Goal: Task Accomplishment & Management: Manage account settings

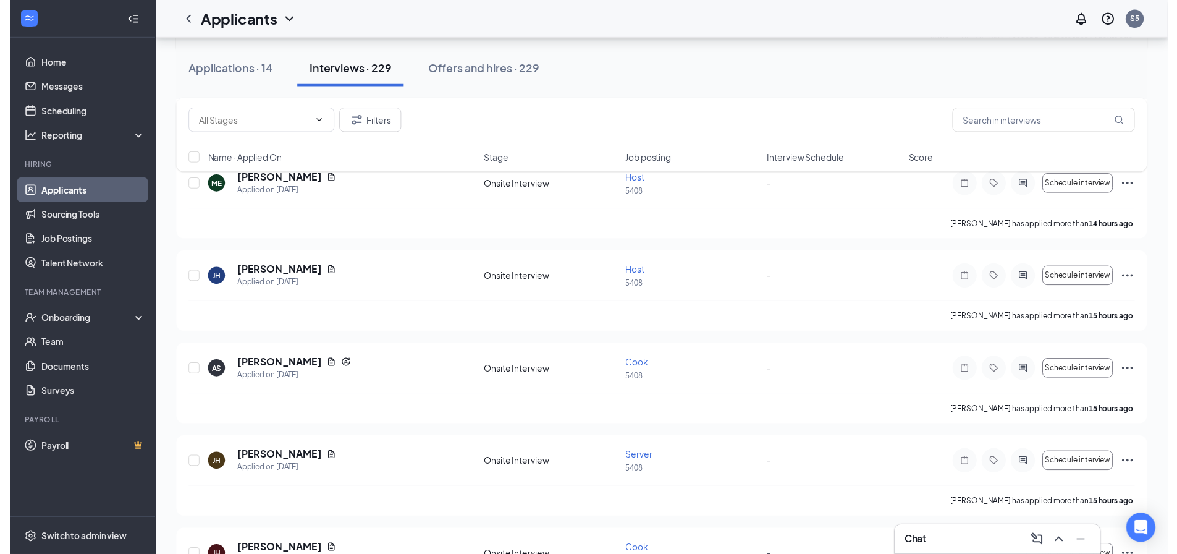
scroll to position [433, 0]
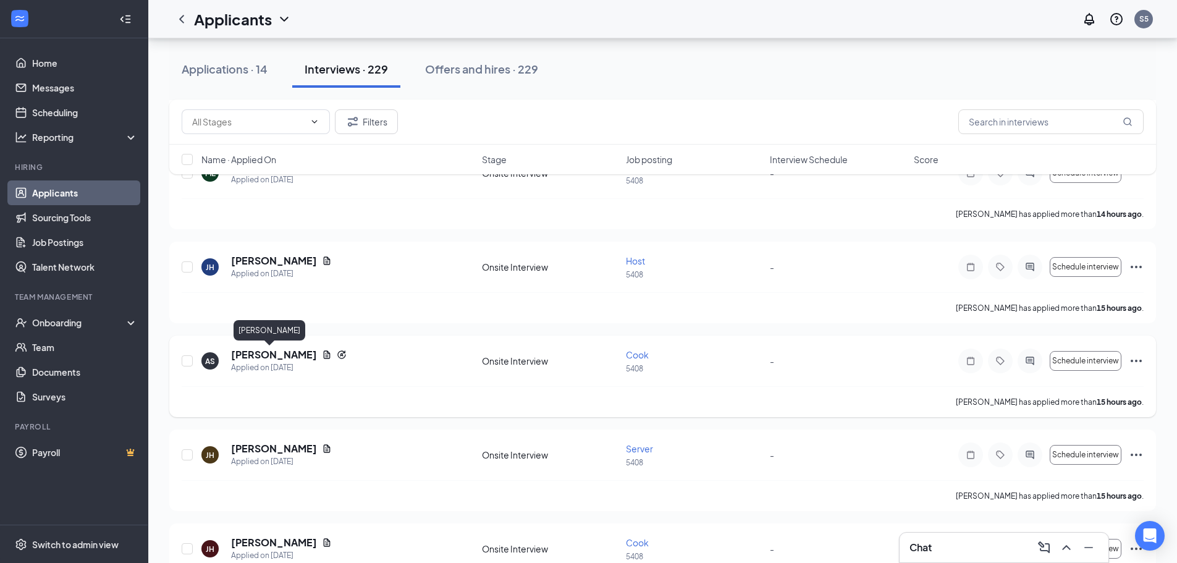
click at [264, 357] on h5 "[PERSON_NAME]" at bounding box center [274, 355] width 86 height 14
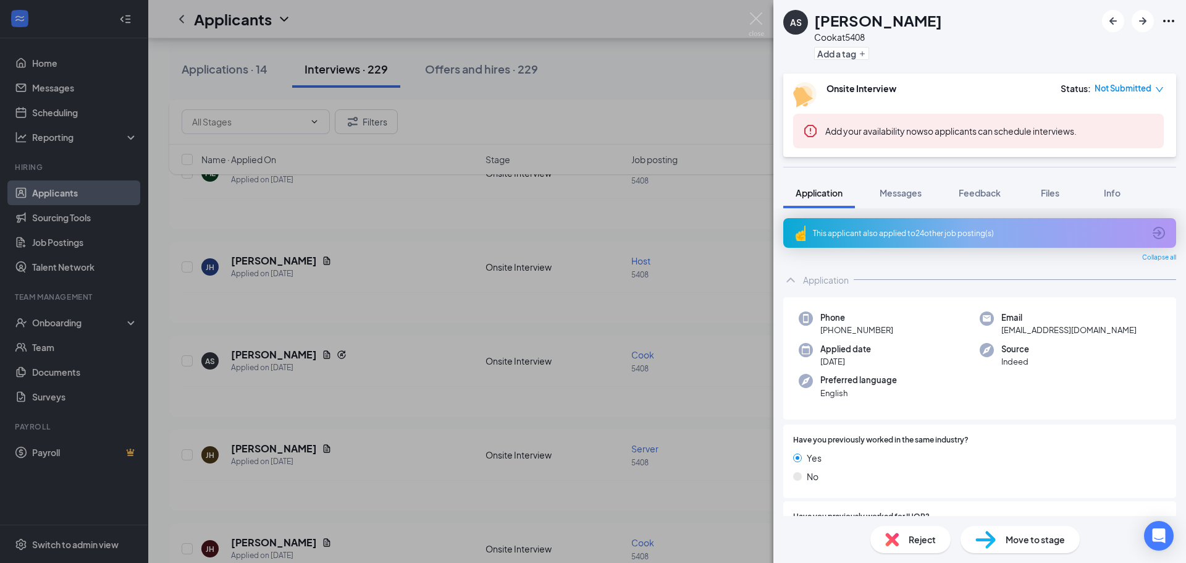
click at [578, 119] on div "AS [PERSON_NAME] at 5408 Add a tag Onsite Interview Status : Not Submitted Add …" at bounding box center [593, 281] width 1186 height 563
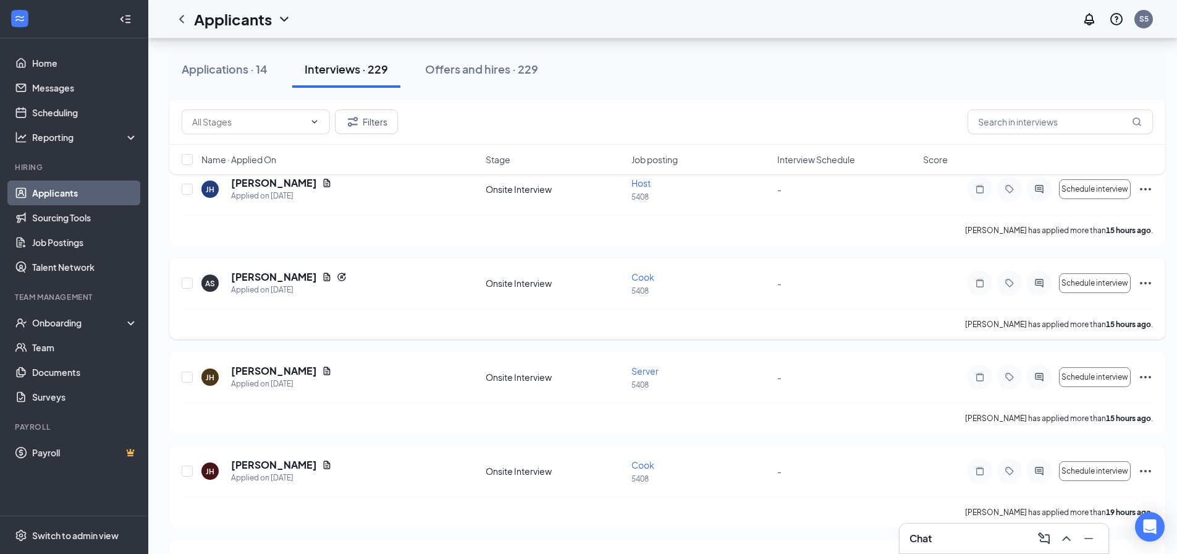
scroll to position [556, 0]
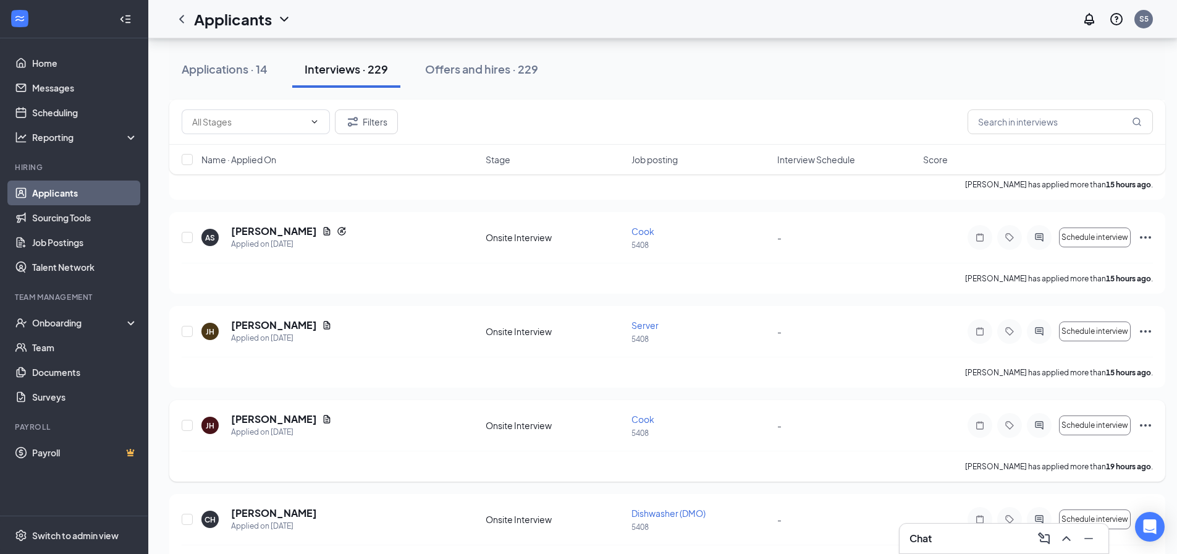
click at [1144, 428] on icon "Ellipses" at bounding box center [1145, 425] width 15 height 15
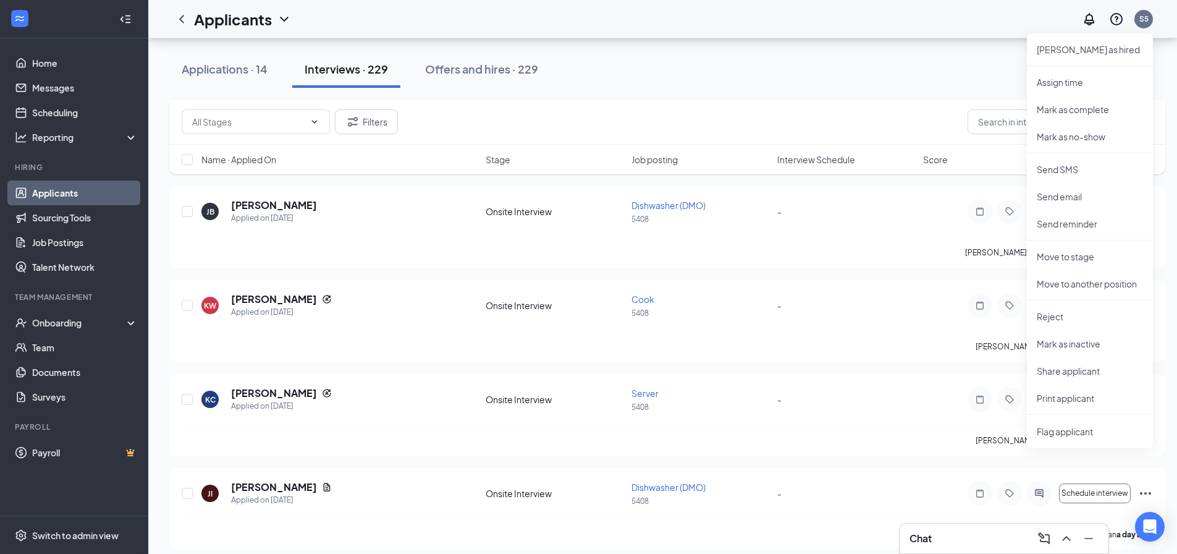
scroll to position [1051, 0]
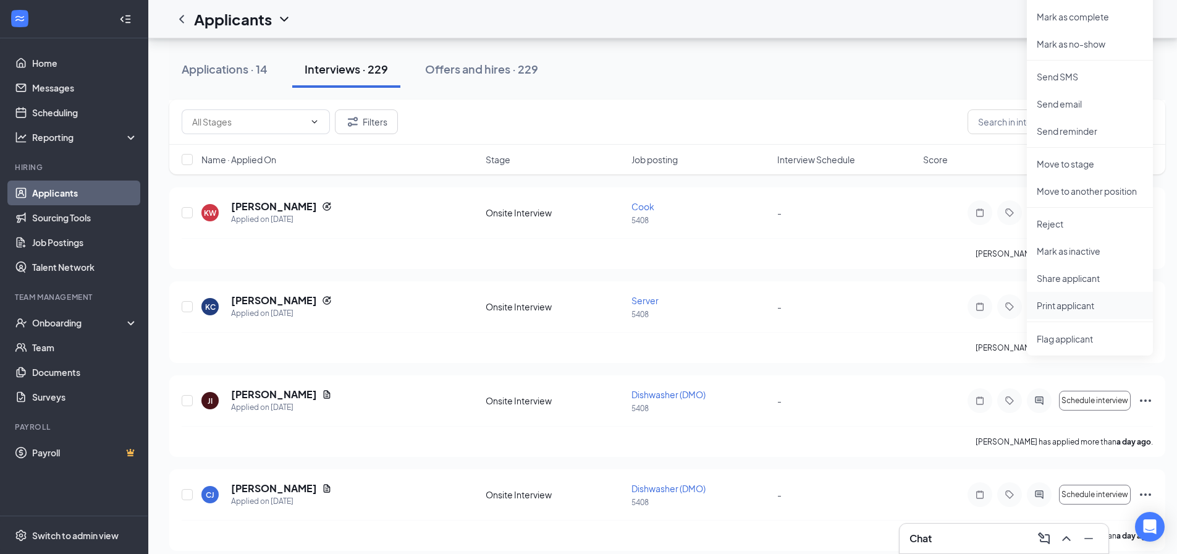
click at [1053, 306] on p "Print applicant" at bounding box center [1090, 305] width 106 height 12
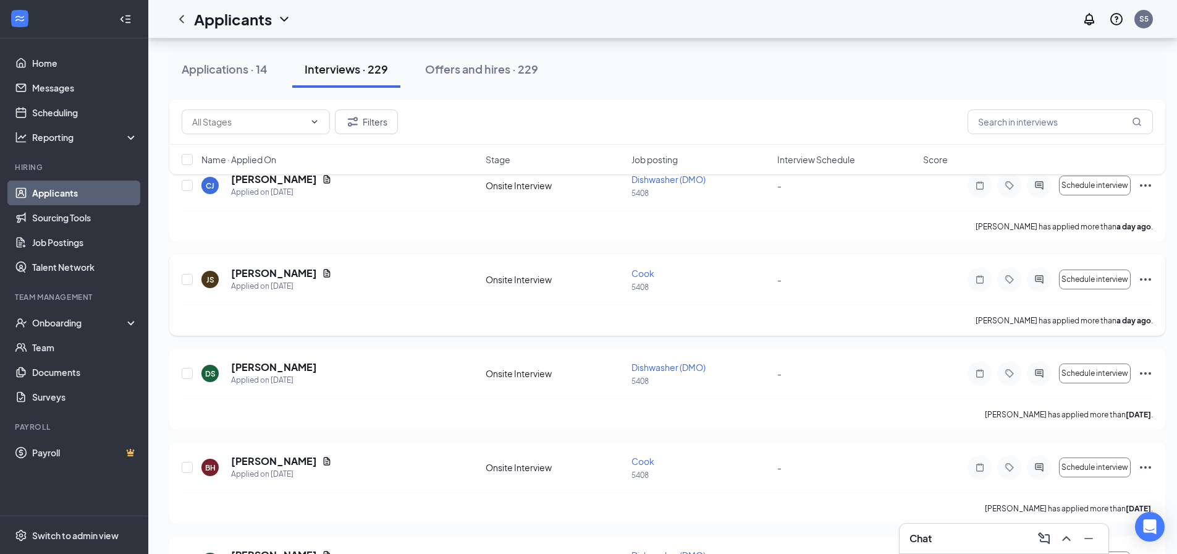
scroll to position [1421, 0]
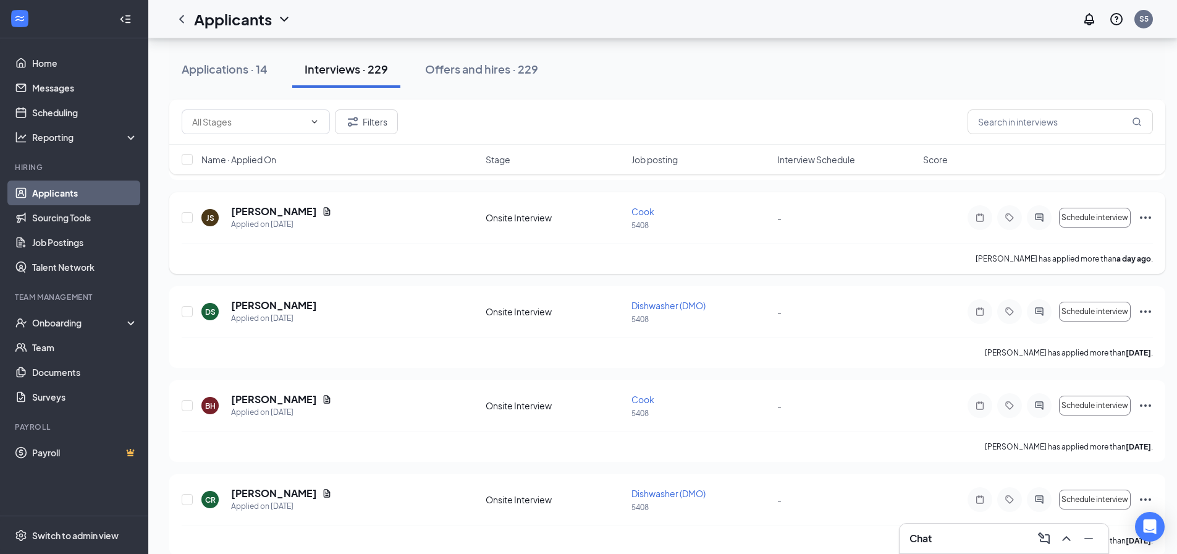
click at [1140, 214] on icon "Ellipses" at bounding box center [1145, 217] width 15 height 15
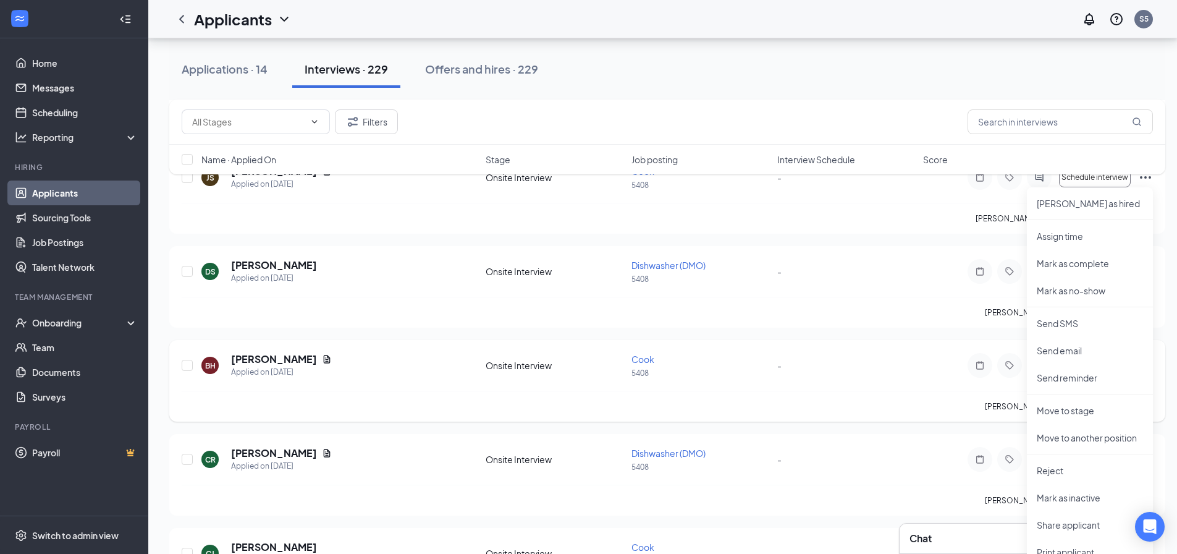
scroll to position [1483, 0]
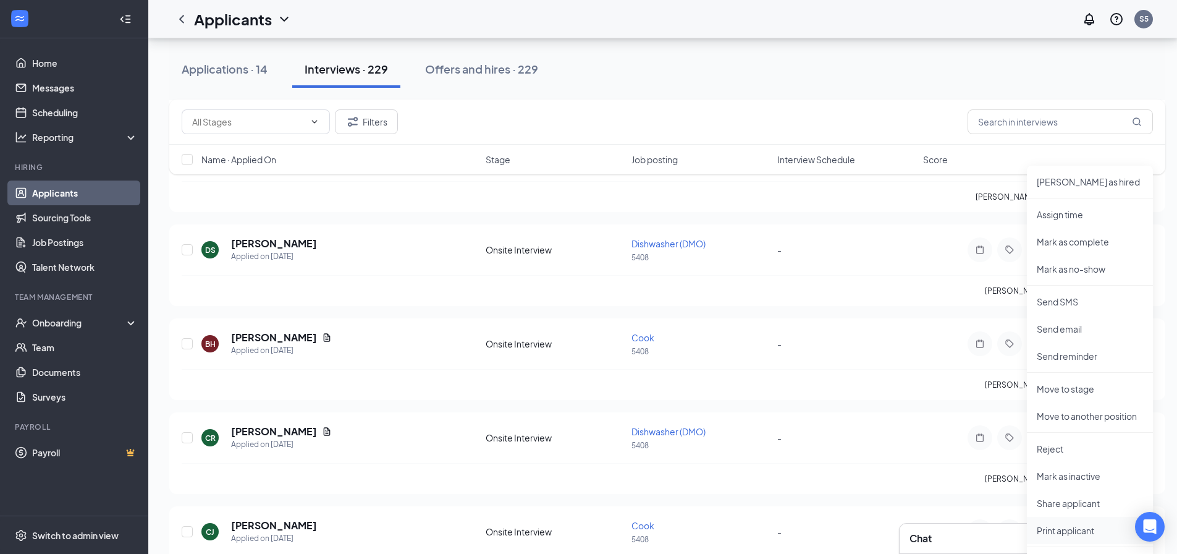
click at [1063, 525] on p "Print applicant" at bounding box center [1090, 530] width 106 height 12
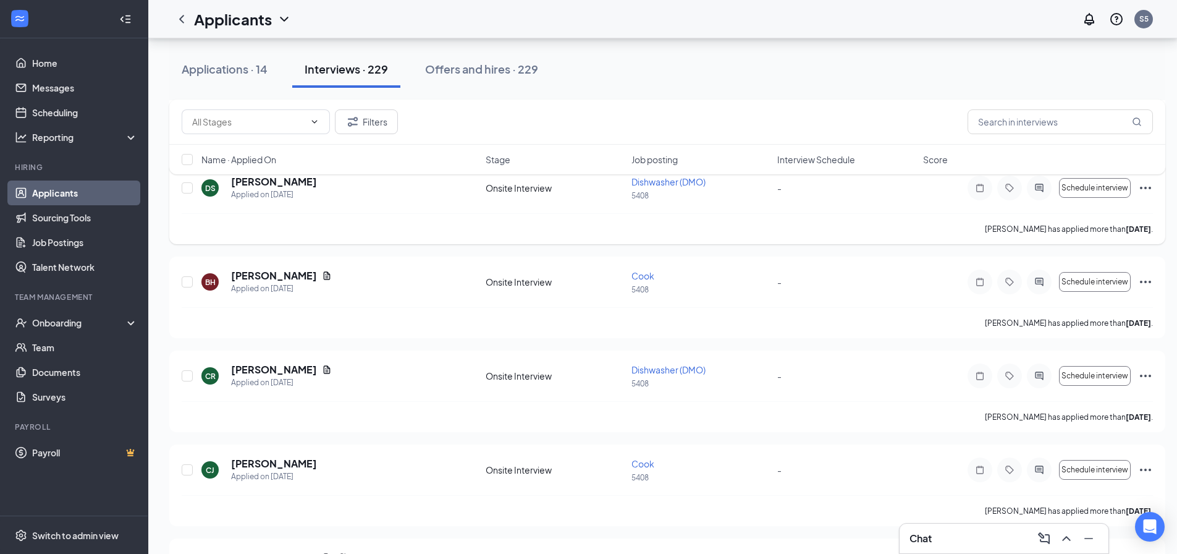
scroll to position [1607, 0]
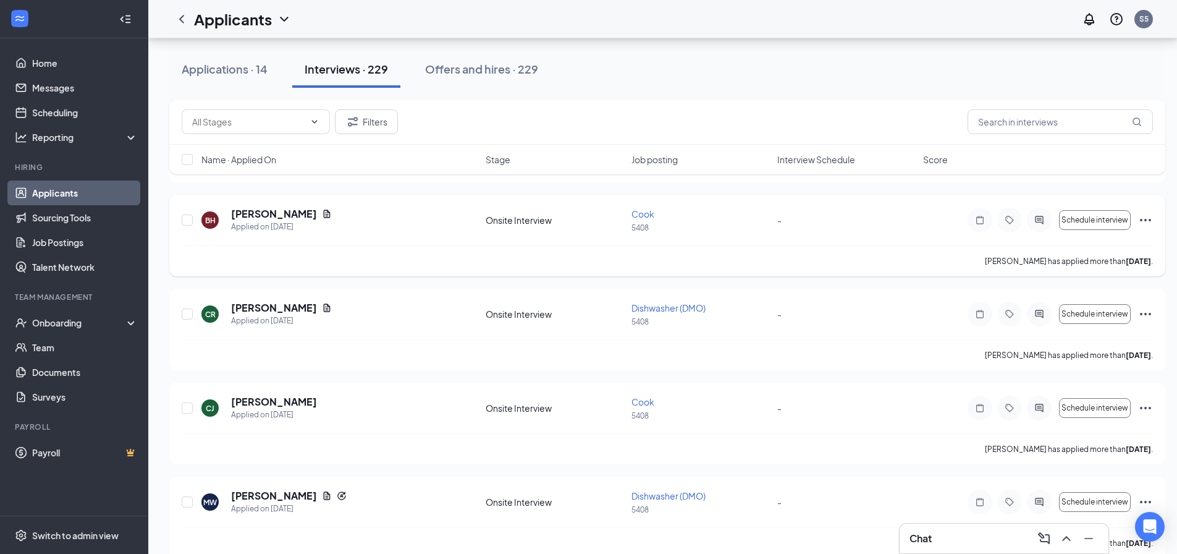
click at [1147, 216] on icon "Ellipses" at bounding box center [1145, 220] width 15 height 15
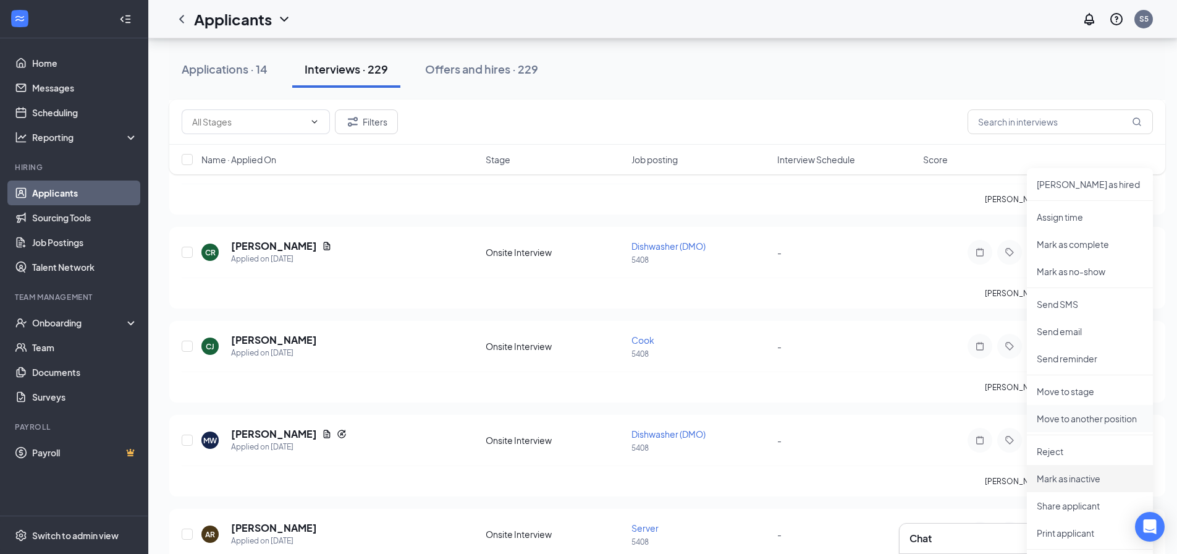
scroll to position [1730, 0]
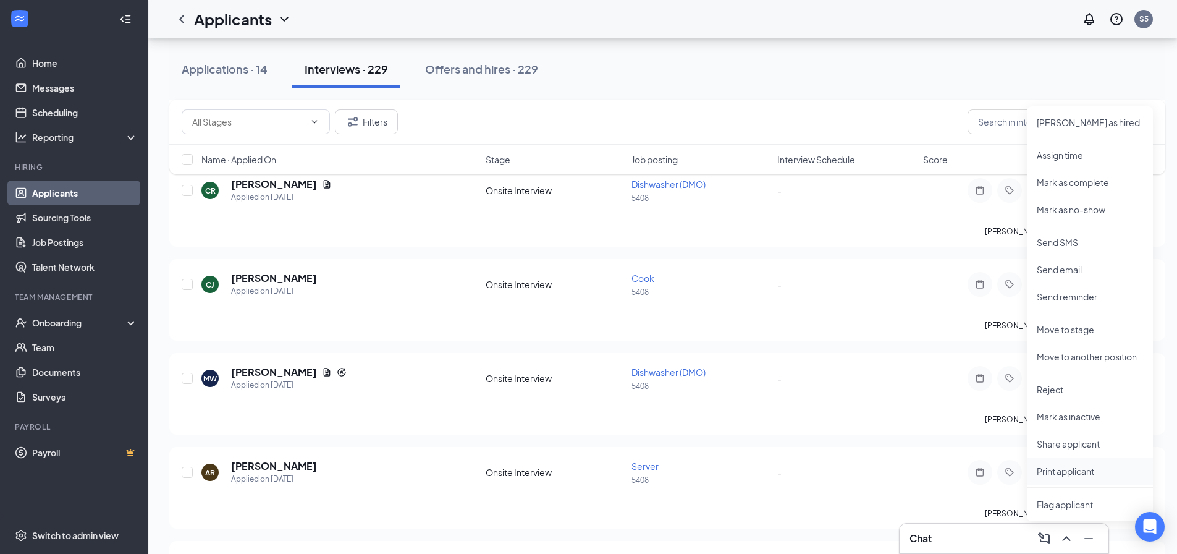
click at [1080, 470] on p "Print applicant" at bounding box center [1090, 471] width 106 height 12
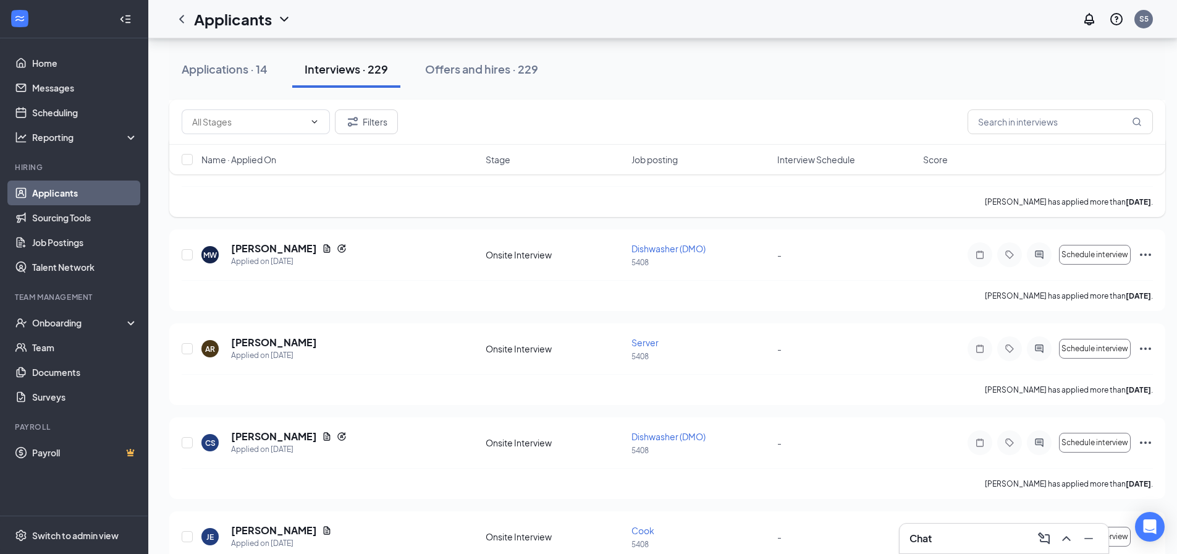
scroll to position [1792, 0]
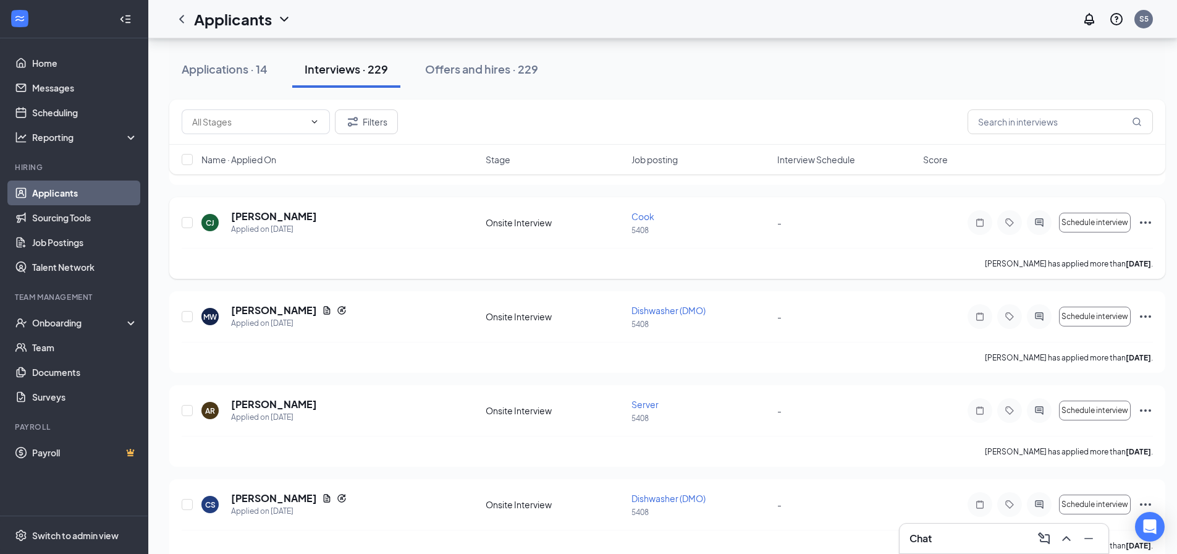
click at [1139, 218] on icon "Ellipses" at bounding box center [1145, 222] width 15 height 15
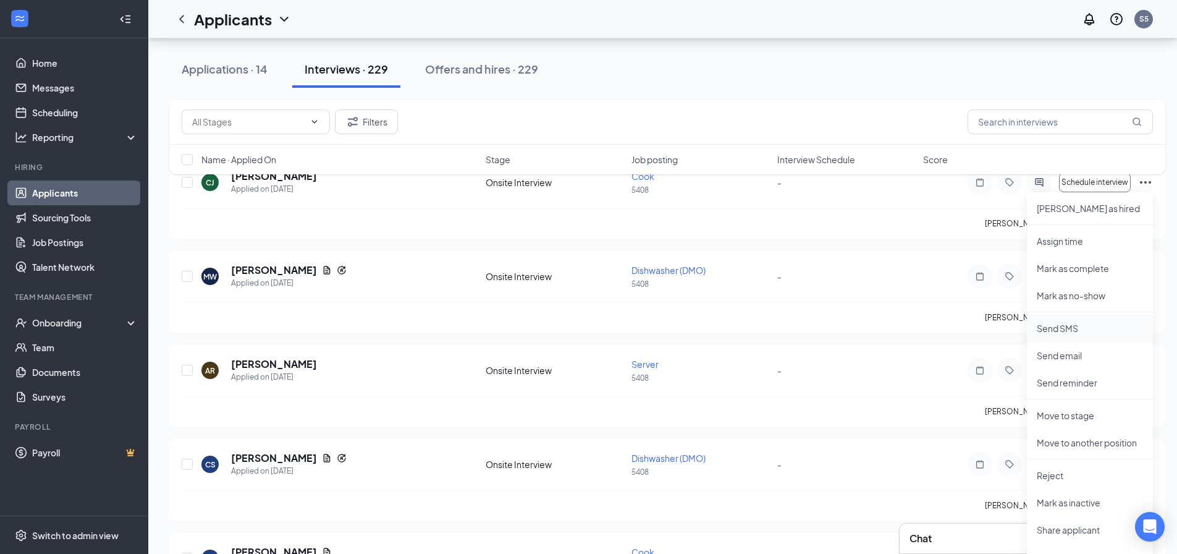
scroll to position [1854, 0]
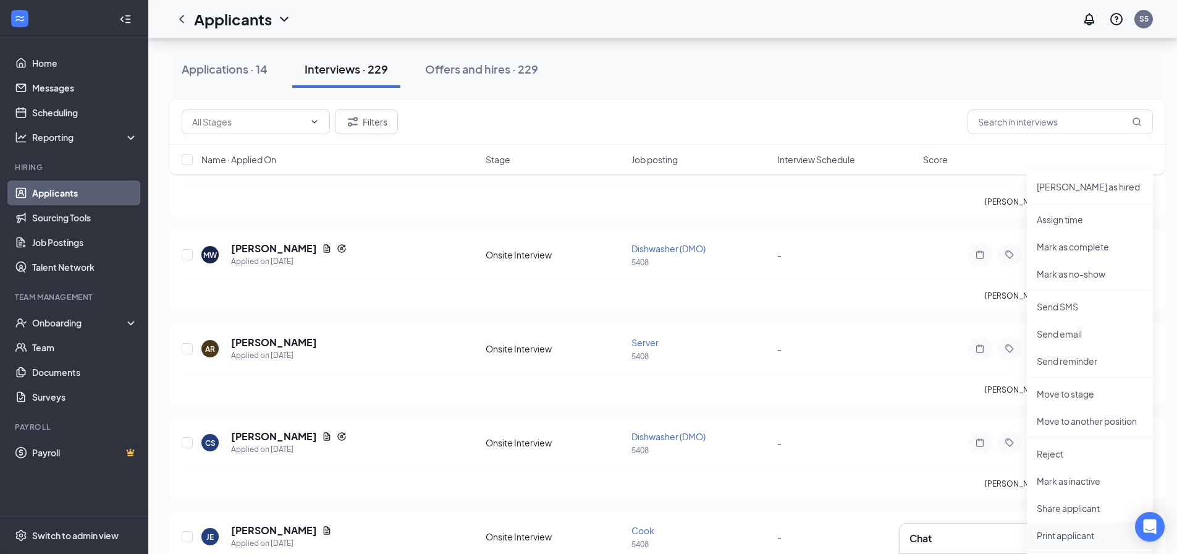
click at [1074, 535] on p "Print applicant" at bounding box center [1090, 535] width 106 height 12
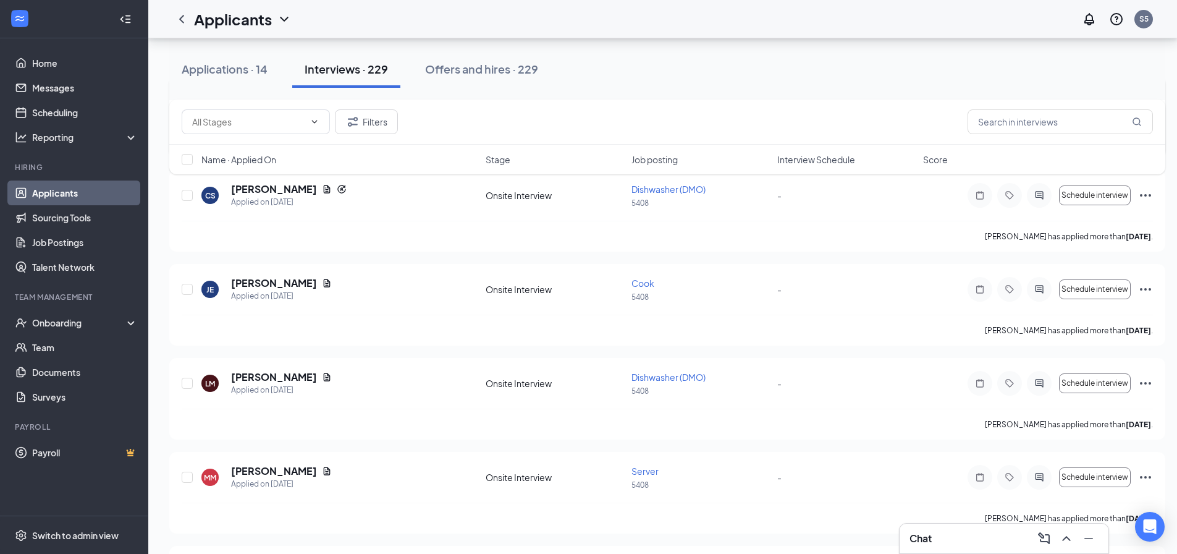
scroll to position [2163, 0]
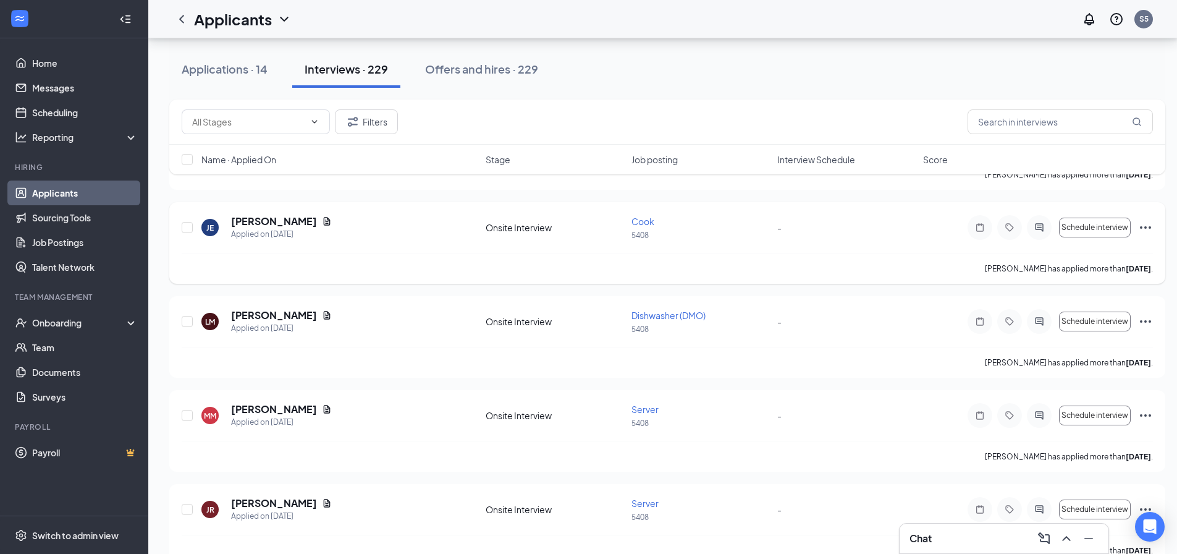
click at [1146, 228] on icon "Ellipses" at bounding box center [1145, 227] width 11 height 2
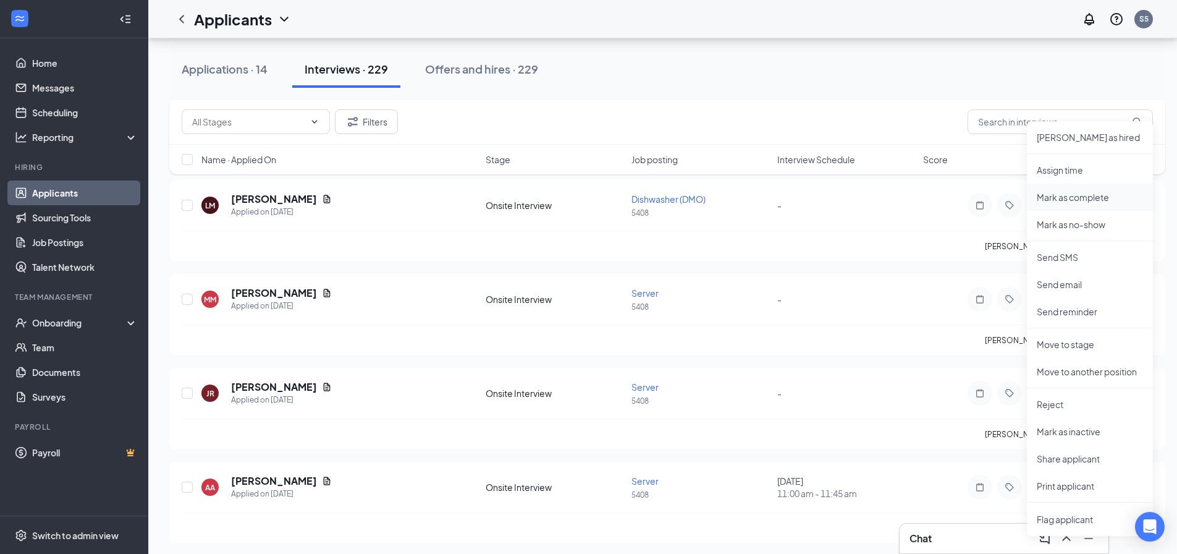
scroll to position [2286, 0]
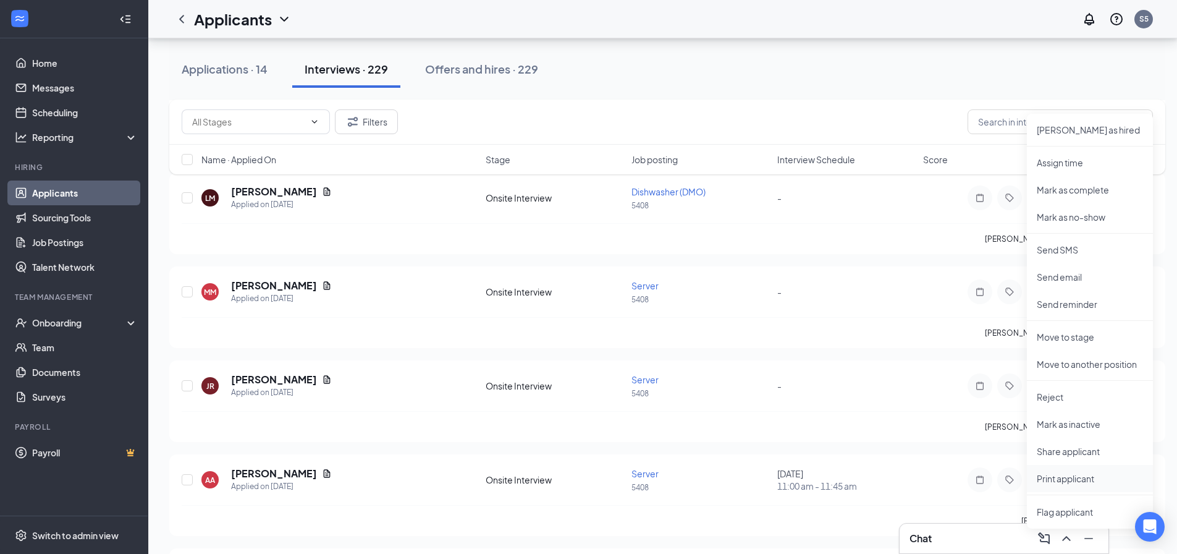
click at [1084, 476] on p "Print applicant" at bounding box center [1090, 478] width 106 height 12
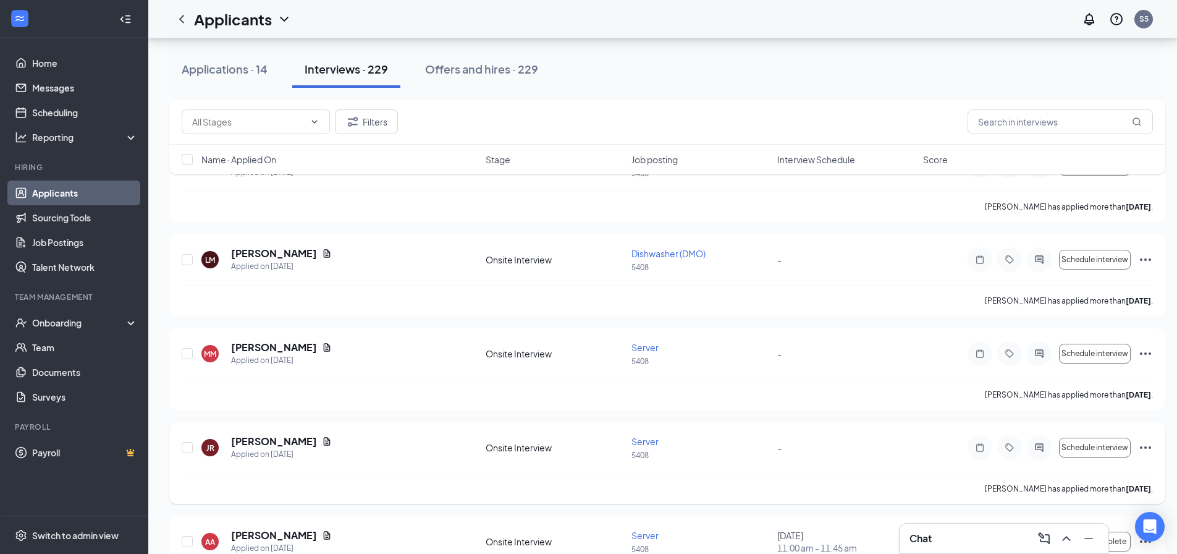
scroll to position [2163, 0]
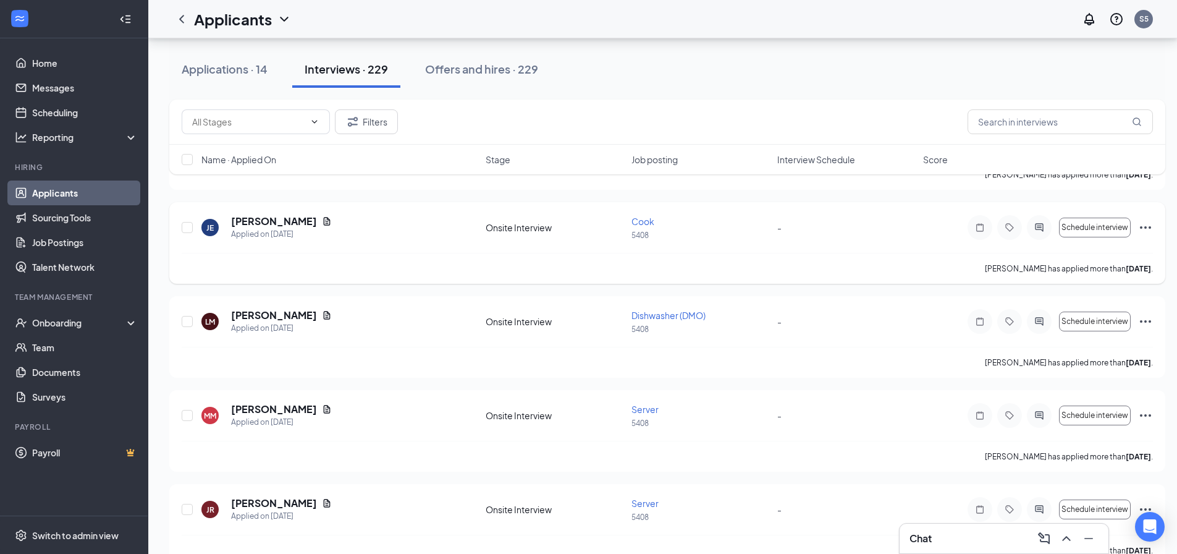
click at [1148, 227] on icon "Ellipses" at bounding box center [1145, 227] width 15 height 15
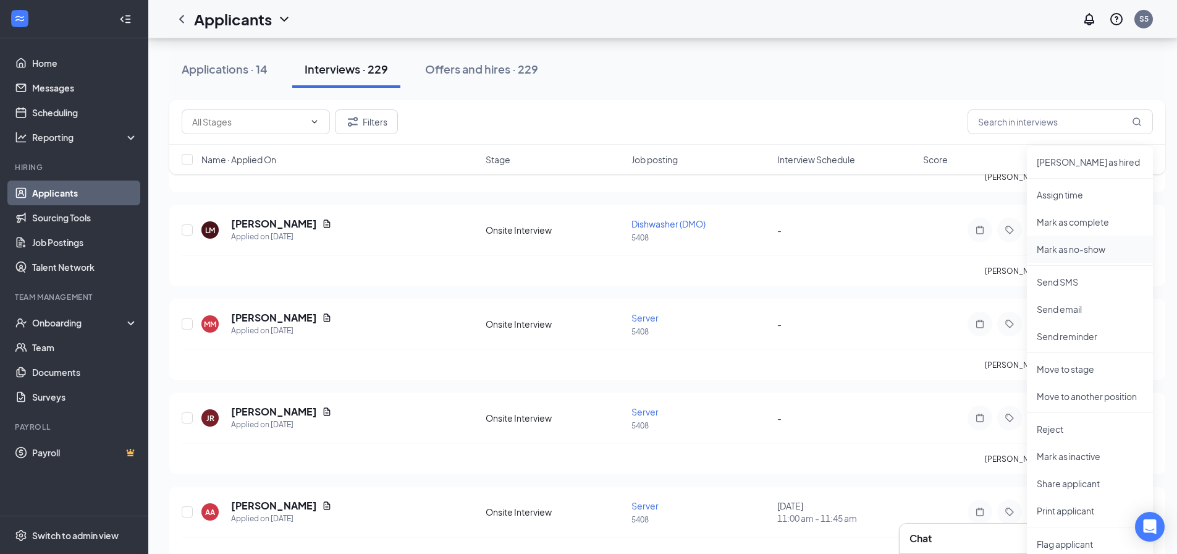
scroll to position [2286, 0]
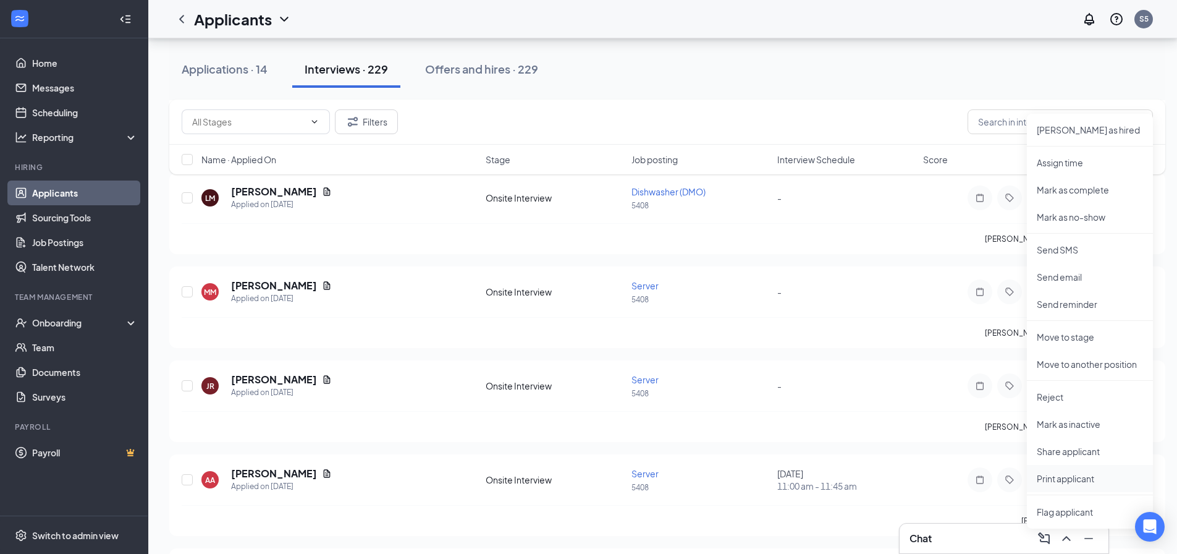
click at [1073, 474] on p "Print applicant" at bounding box center [1090, 478] width 106 height 12
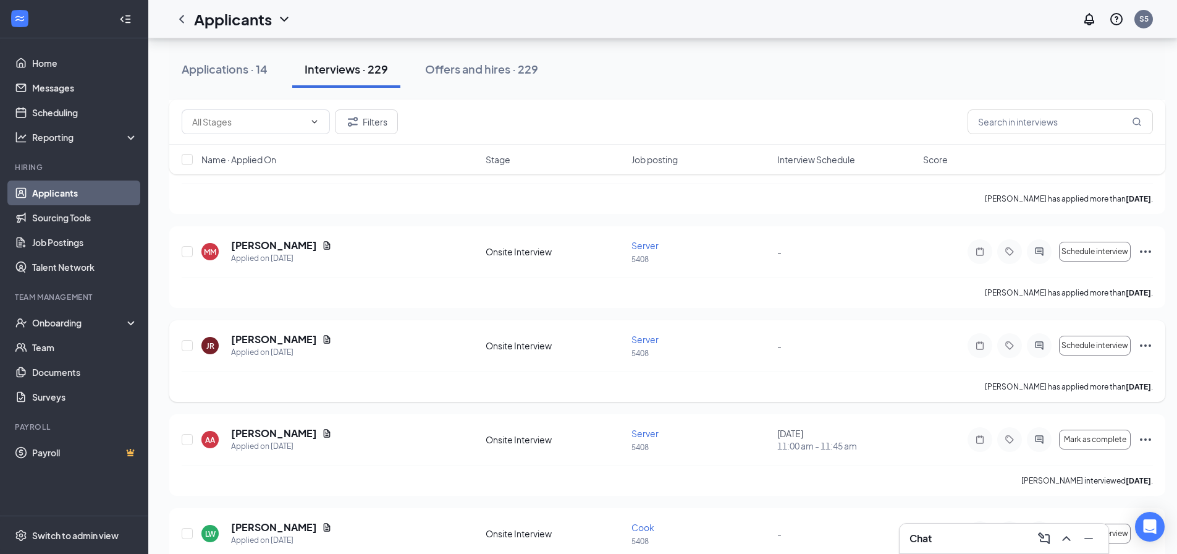
scroll to position [2348, 0]
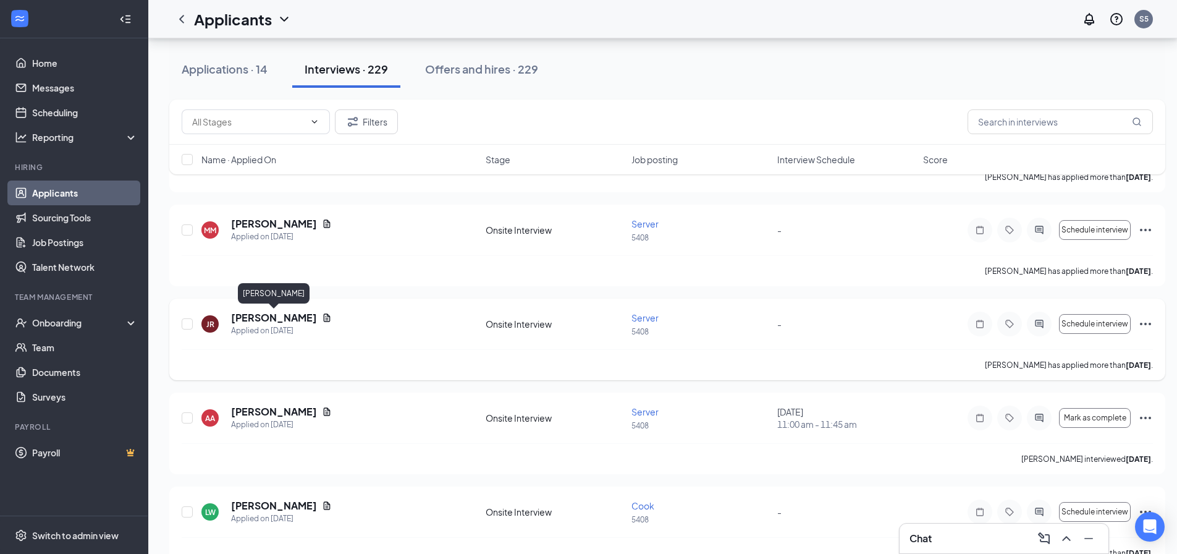
click at [274, 323] on h5 "[PERSON_NAME]" at bounding box center [274, 318] width 86 height 14
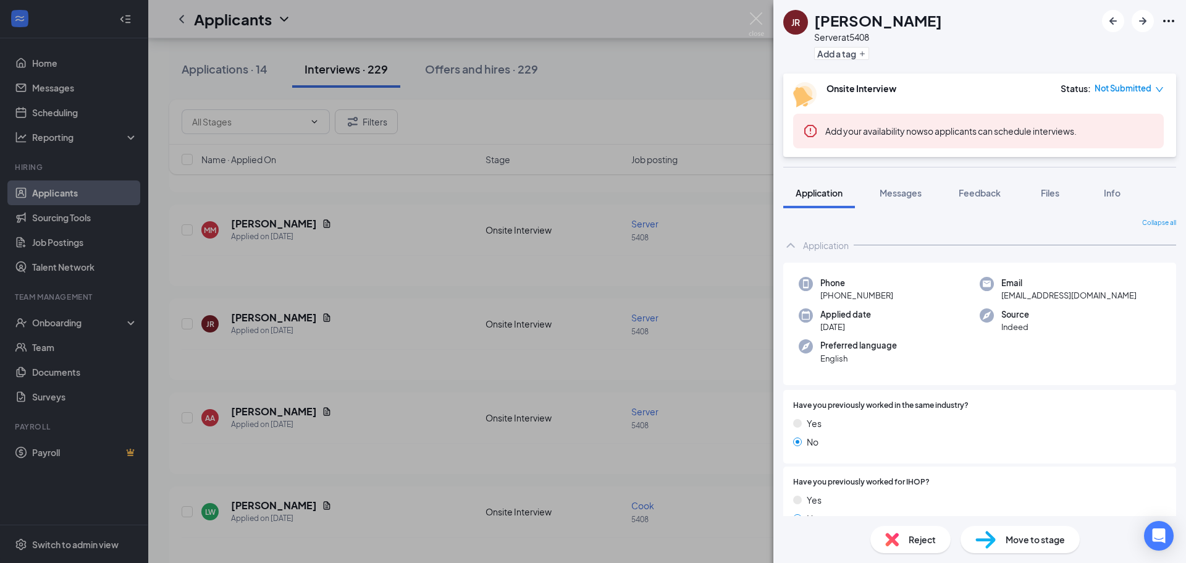
click at [410, 283] on div "JR [PERSON_NAME] Server at 5408 Add a tag Onsite Interview Status : Not Submitt…" at bounding box center [593, 281] width 1186 height 563
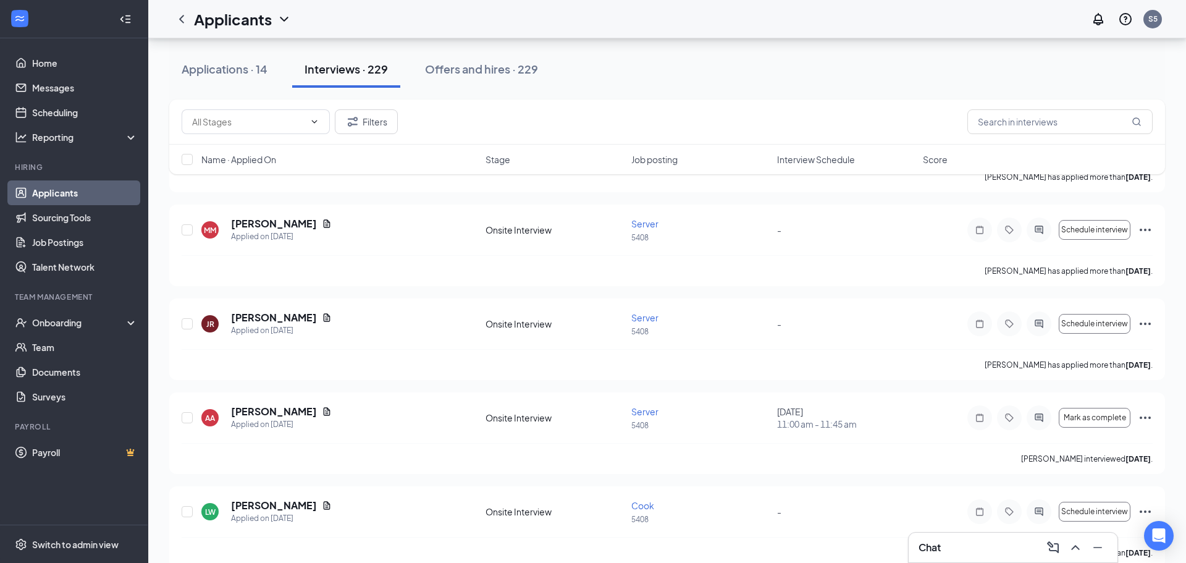
click at [493, 287] on div "SS [PERSON_NAME] Applied [DATE] 9:32 AM Onsite Interview Dishwasher (DMO) 5408 …" at bounding box center [667, 292] width 996 height 4684
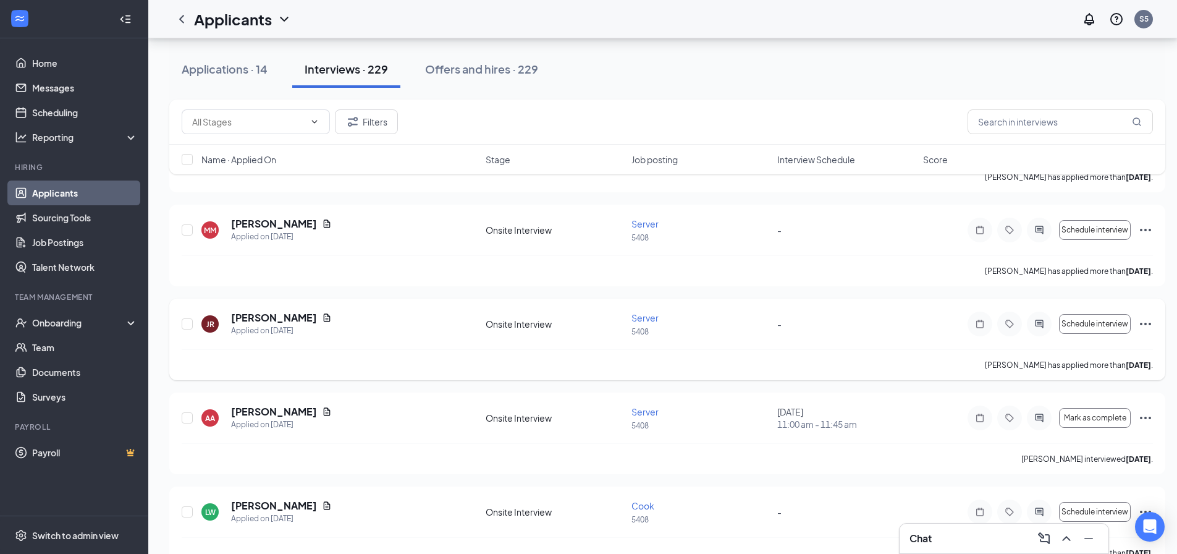
click at [1148, 321] on icon "Ellipses" at bounding box center [1145, 323] width 15 height 15
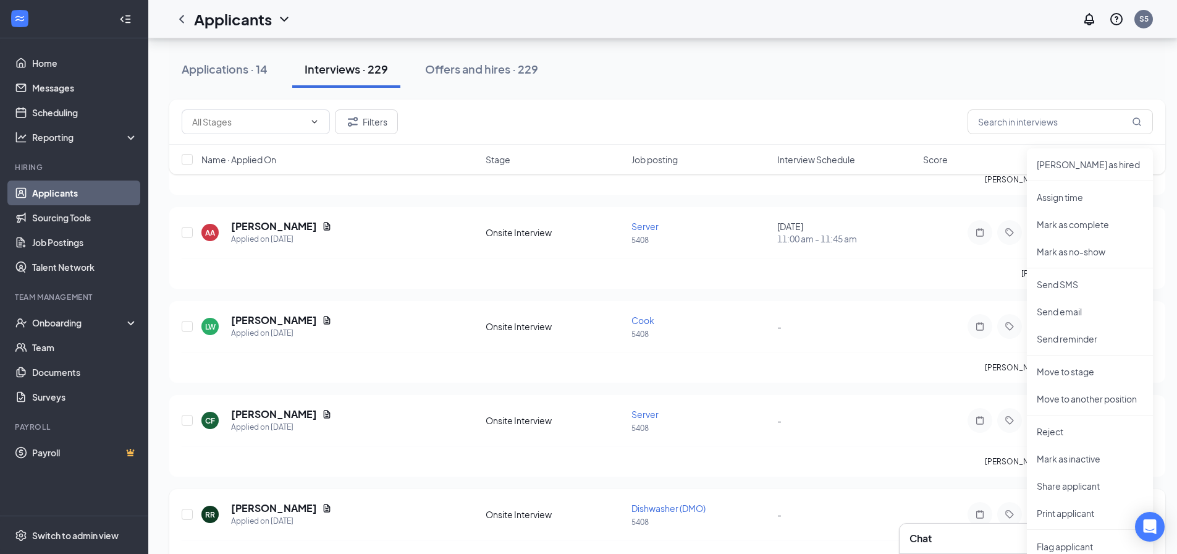
scroll to position [2657, 0]
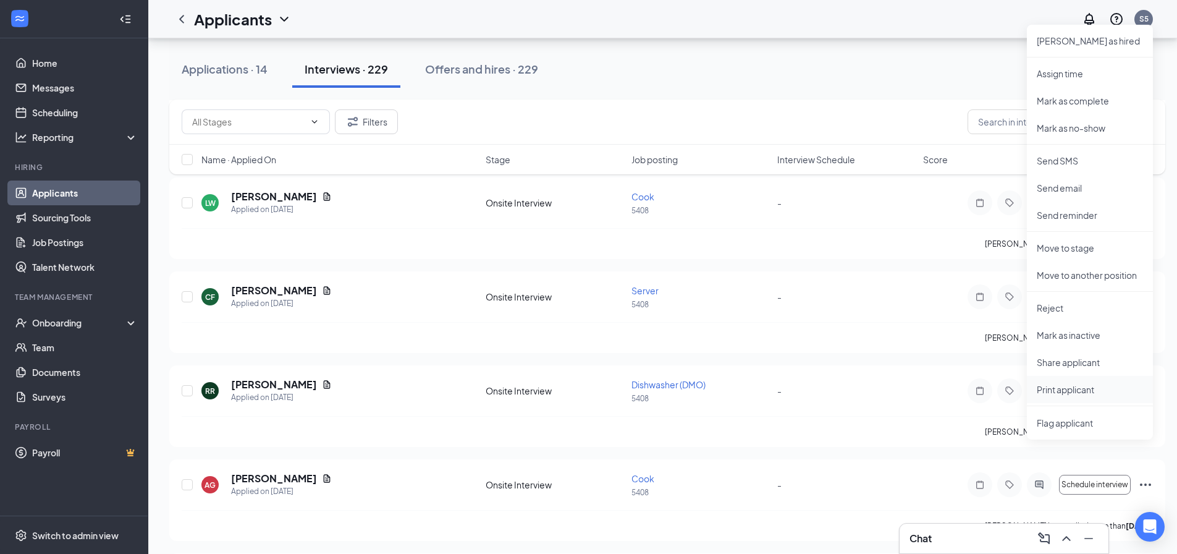
click at [1053, 389] on p "Print applicant" at bounding box center [1090, 389] width 106 height 12
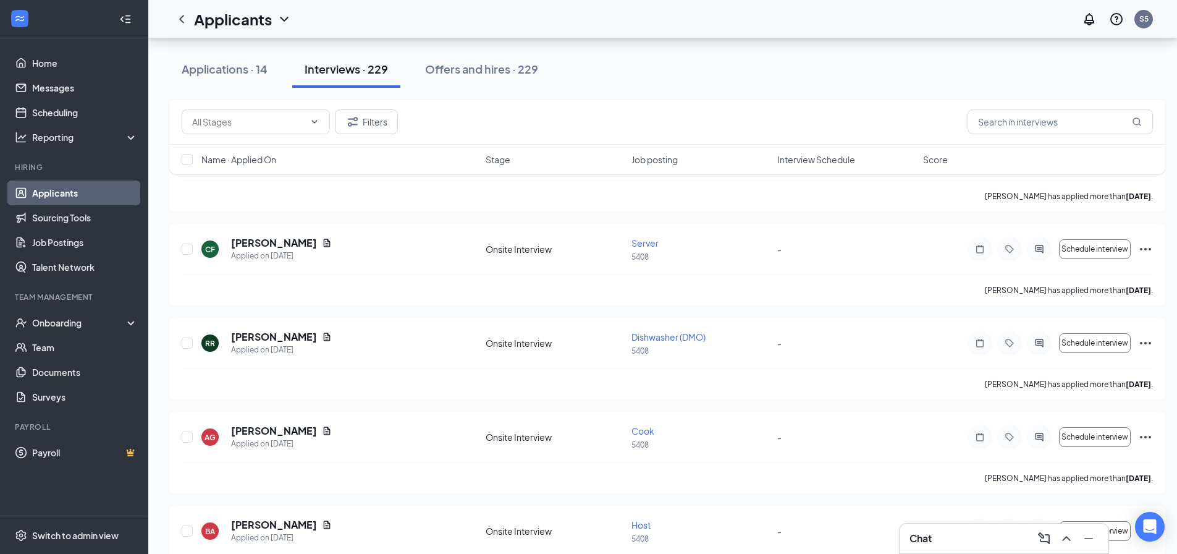
scroll to position [2843, 0]
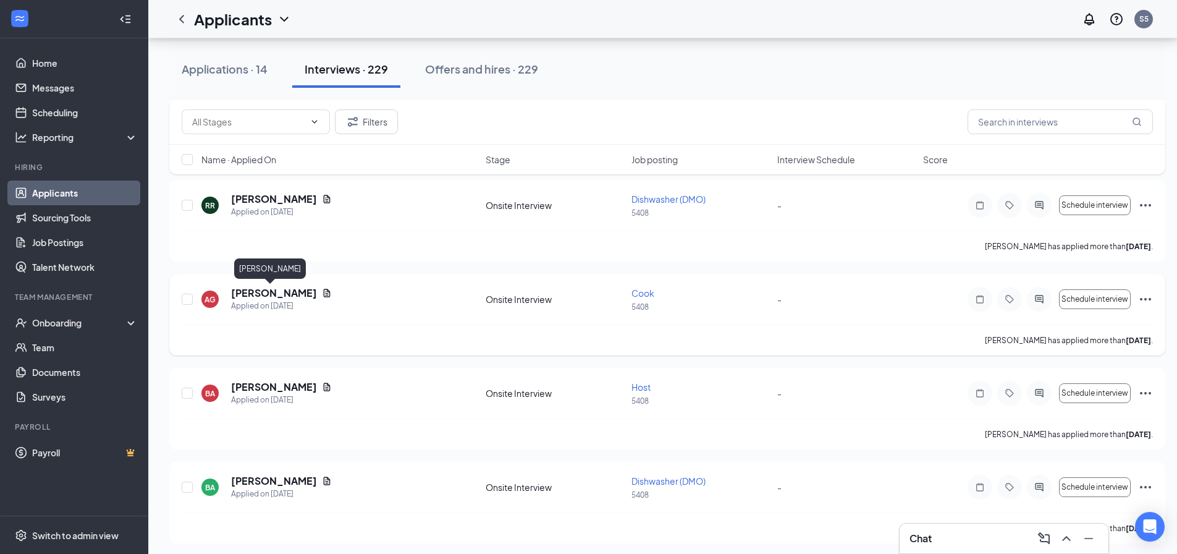
click at [255, 289] on h5 "[PERSON_NAME]" at bounding box center [274, 293] width 86 height 14
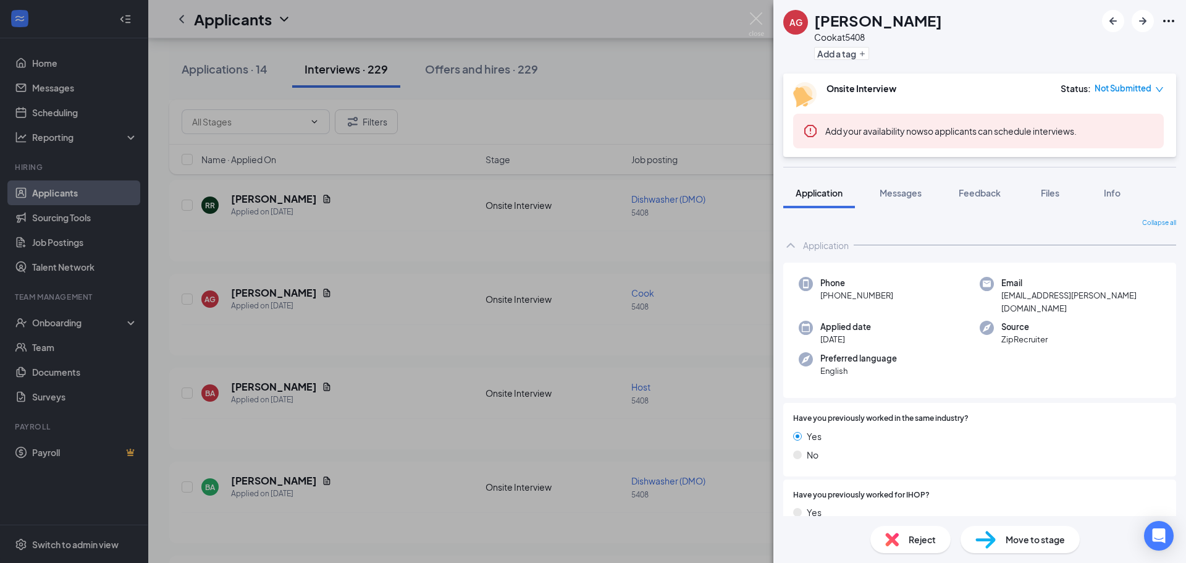
click at [394, 300] on div "AG [PERSON_NAME] at 5408 Add a tag Onsite Interview Status : Not Submitted Add …" at bounding box center [593, 281] width 1186 height 563
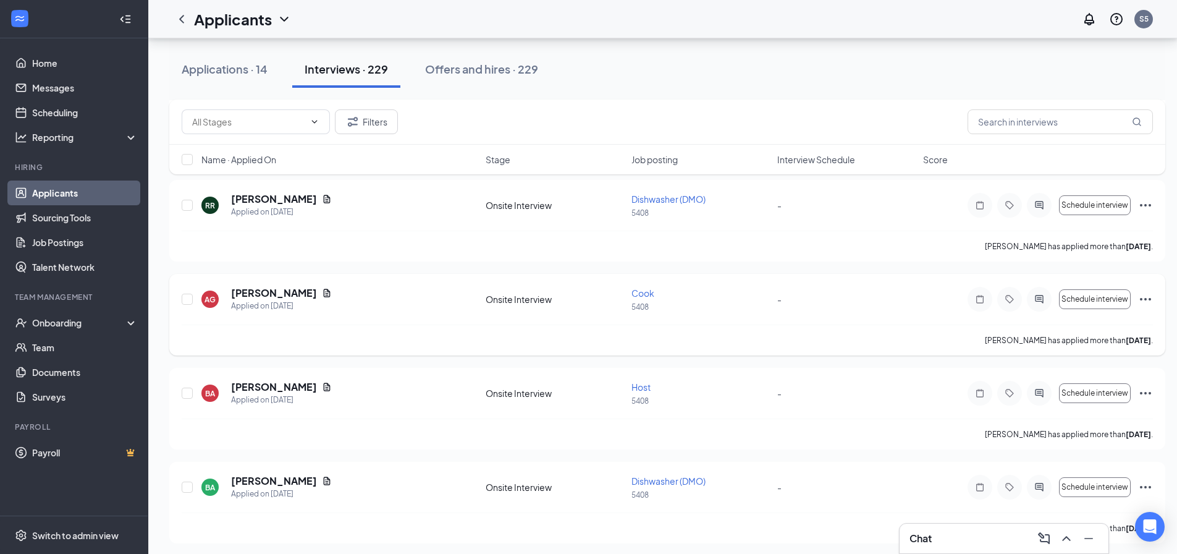
scroll to position [2904, 0]
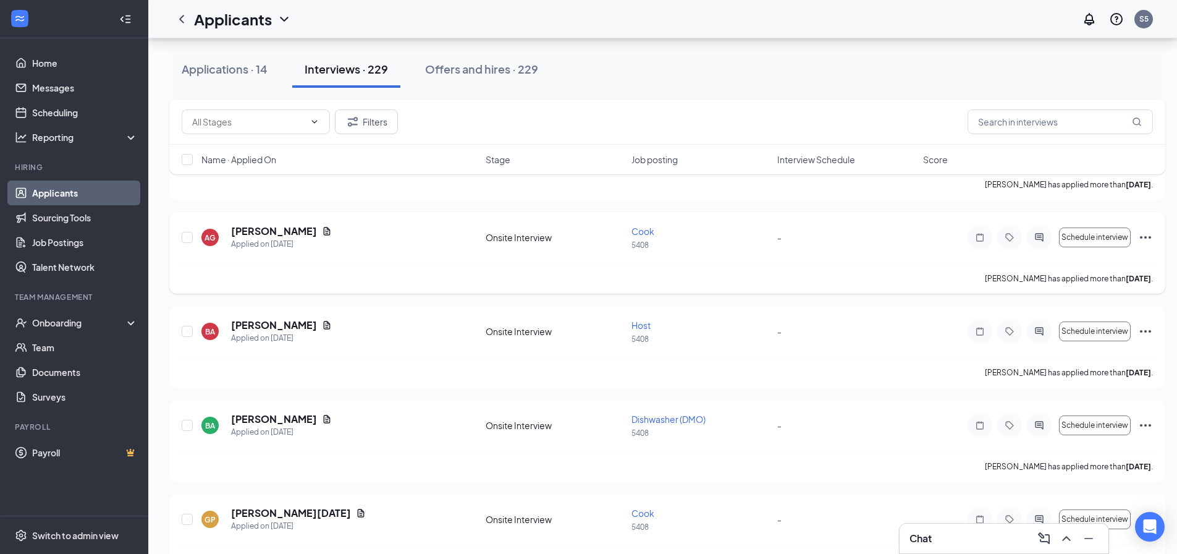
click at [1149, 234] on icon "Ellipses" at bounding box center [1145, 237] width 15 height 15
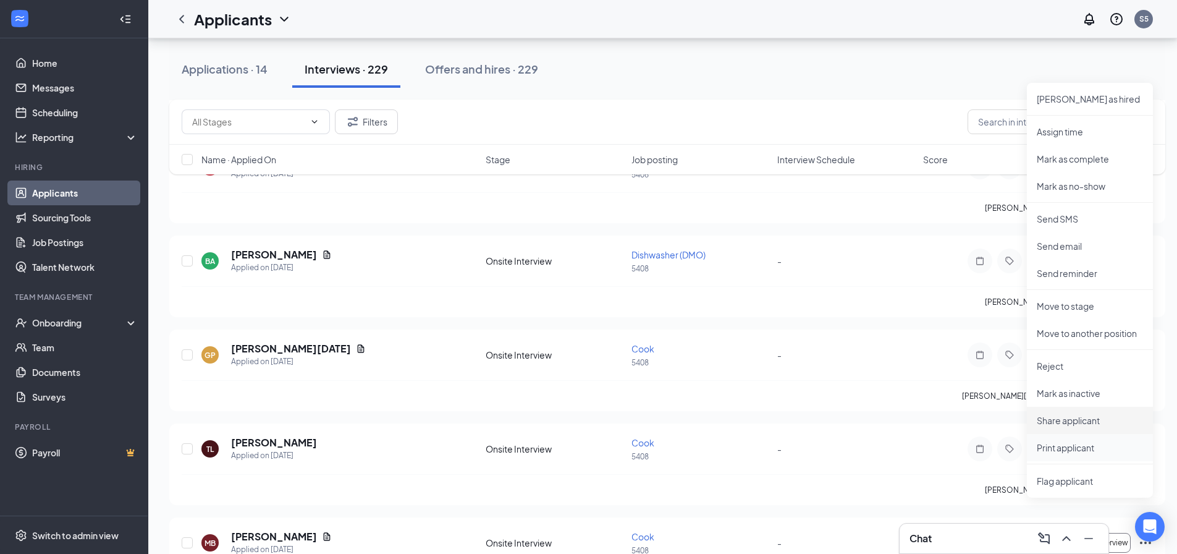
scroll to position [3090, 0]
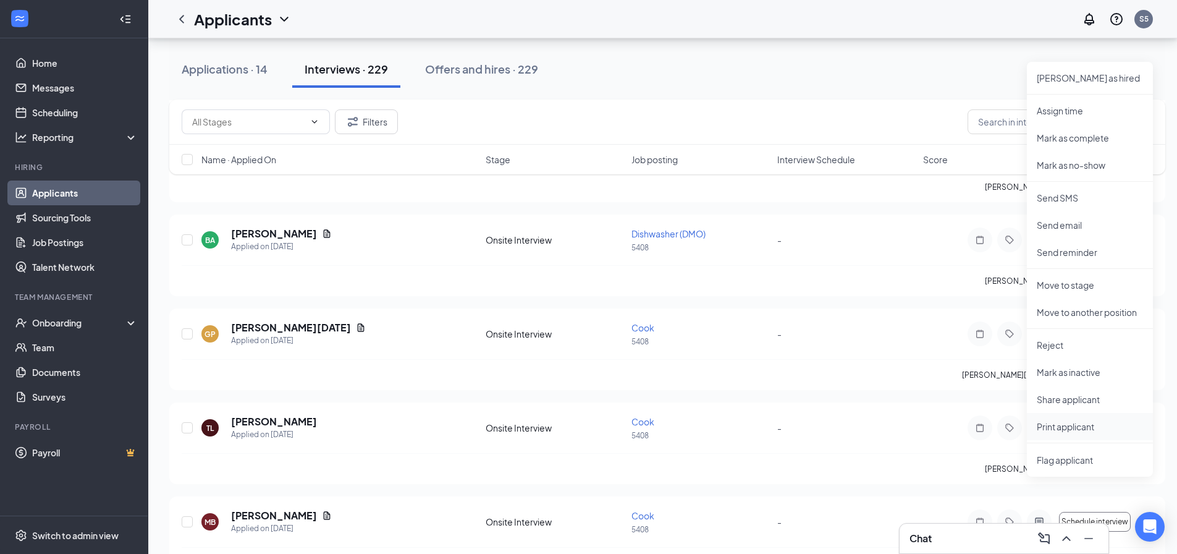
click at [1075, 426] on p "Print applicant" at bounding box center [1090, 426] width 106 height 12
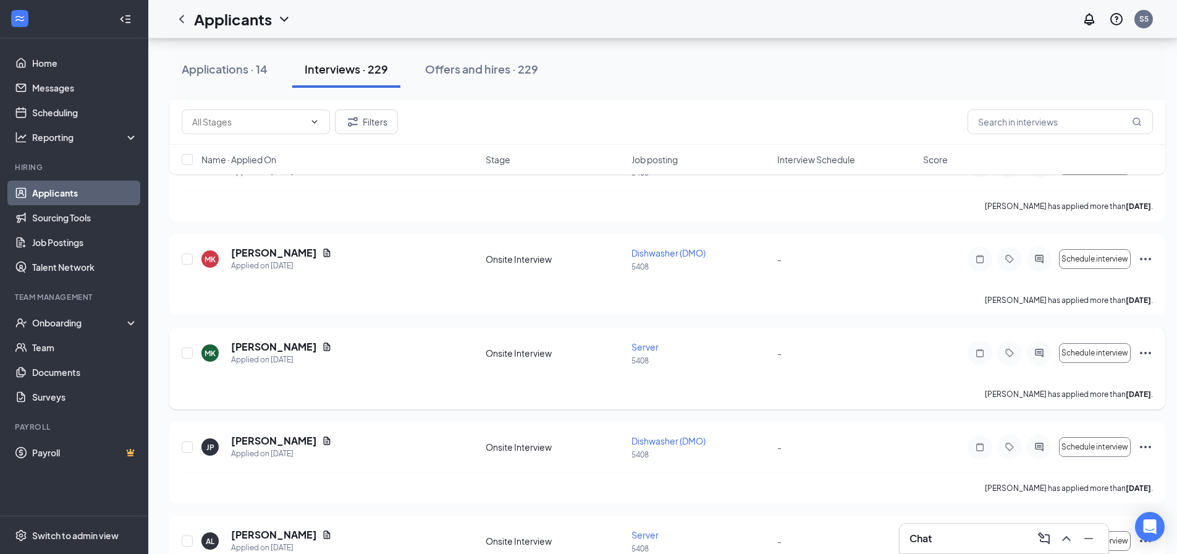
scroll to position [3708, 0]
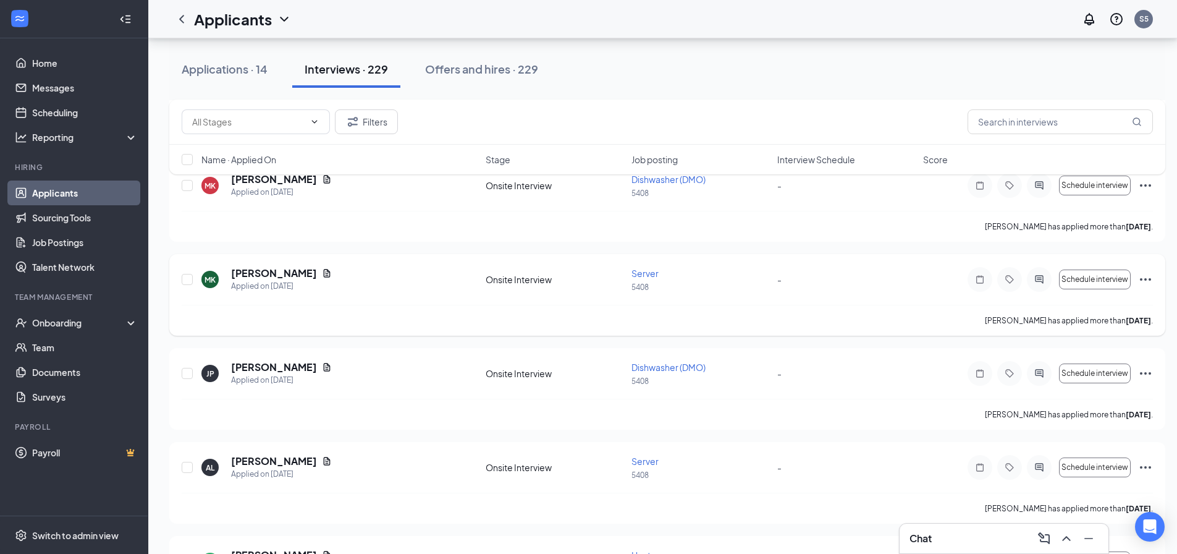
click at [1144, 280] on icon "Ellipses" at bounding box center [1145, 279] width 15 height 15
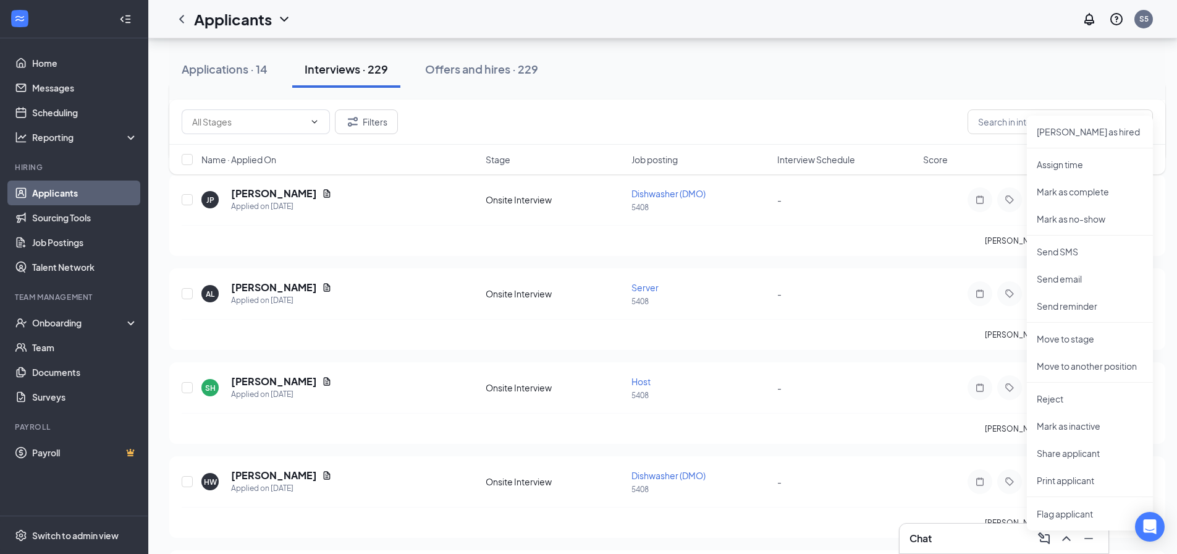
scroll to position [3893, 0]
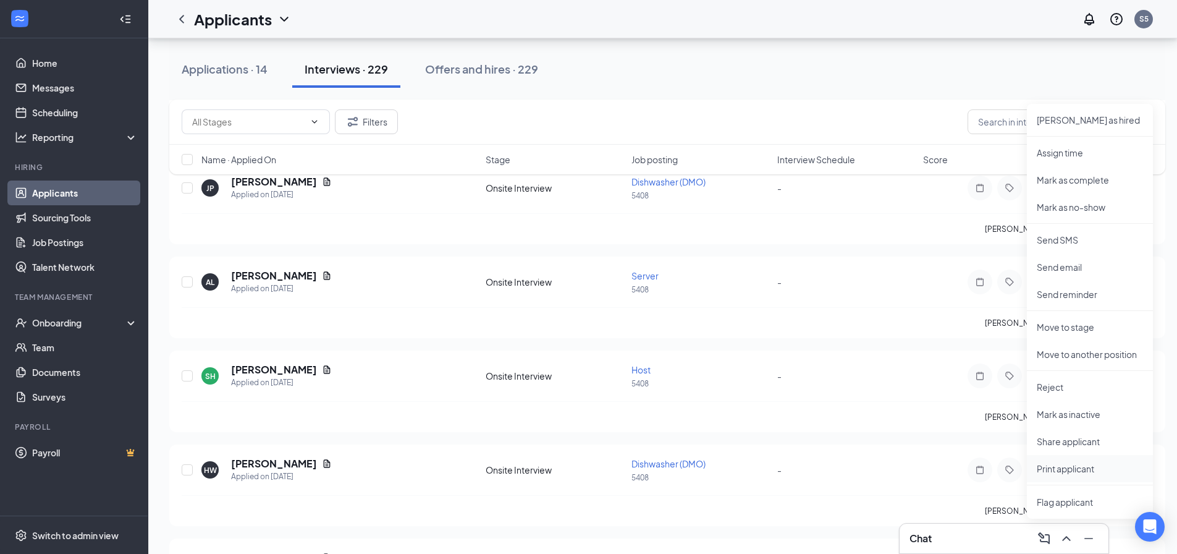
click at [1081, 463] on p "Print applicant" at bounding box center [1090, 468] width 106 height 12
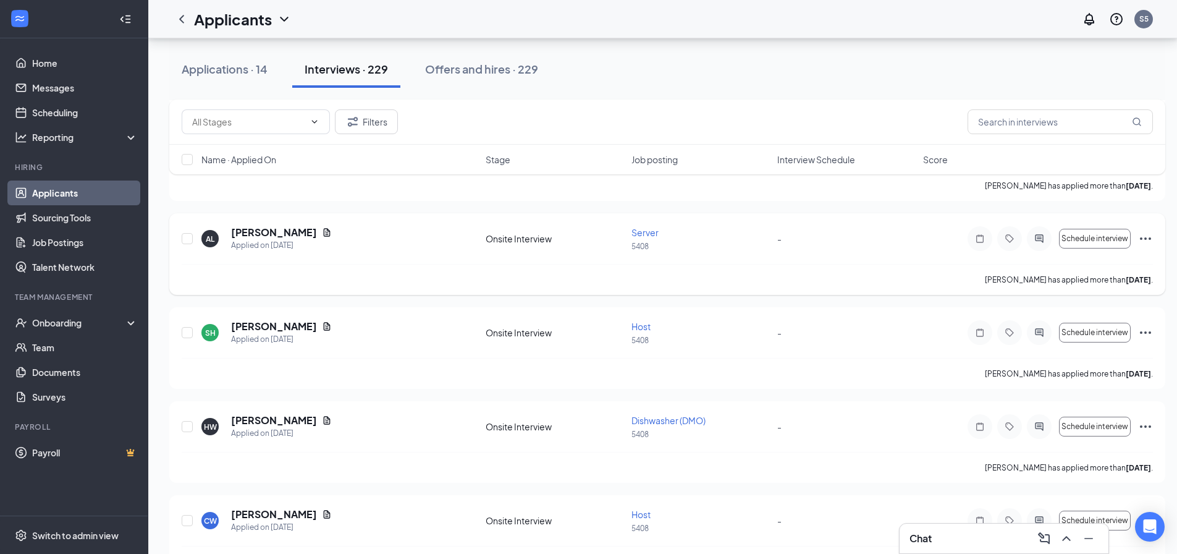
scroll to position [3955, 0]
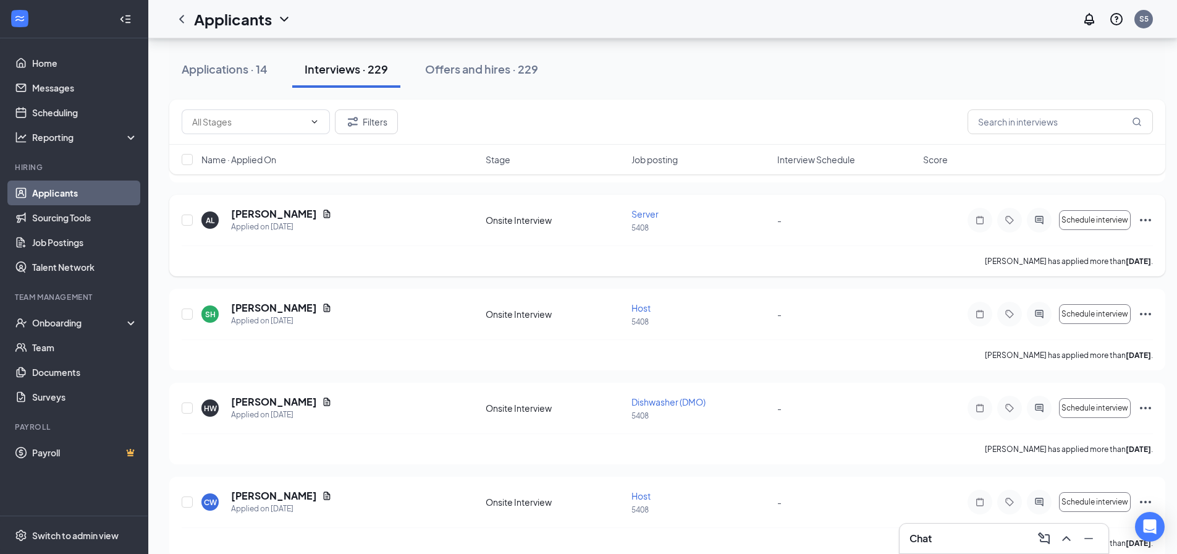
click at [1143, 221] on icon "Ellipses" at bounding box center [1145, 220] width 15 height 15
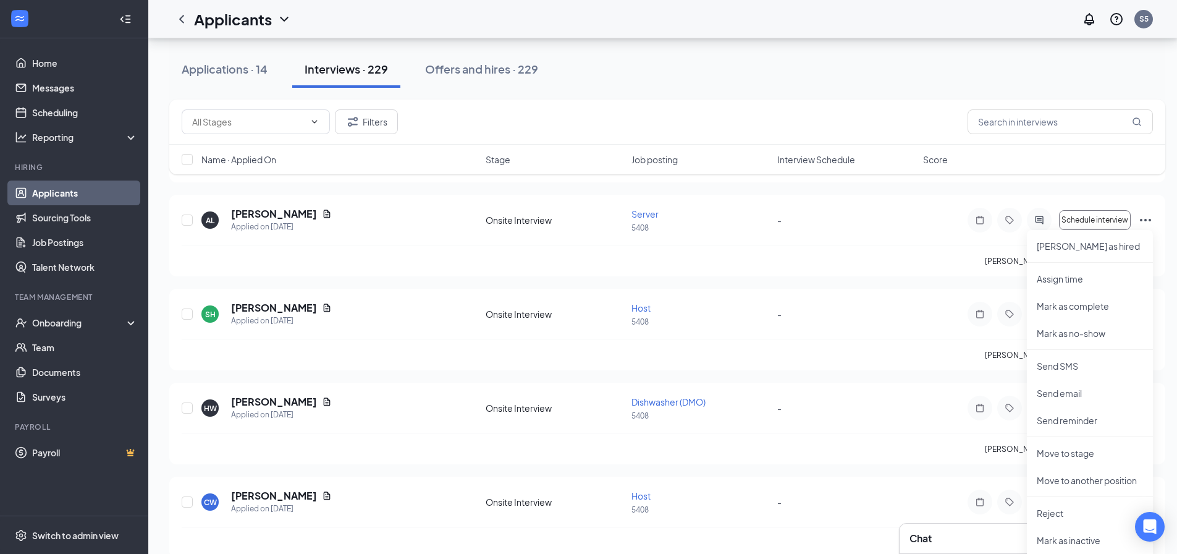
scroll to position [4017, 0]
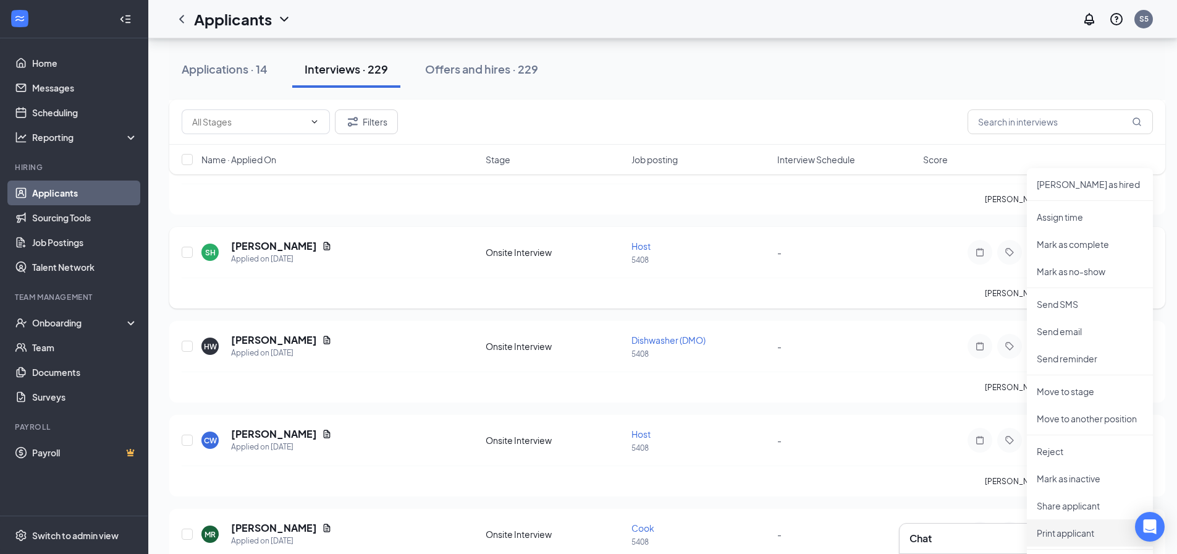
click at [1052, 531] on p "Print applicant" at bounding box center [1090, 533] width 106 height 12
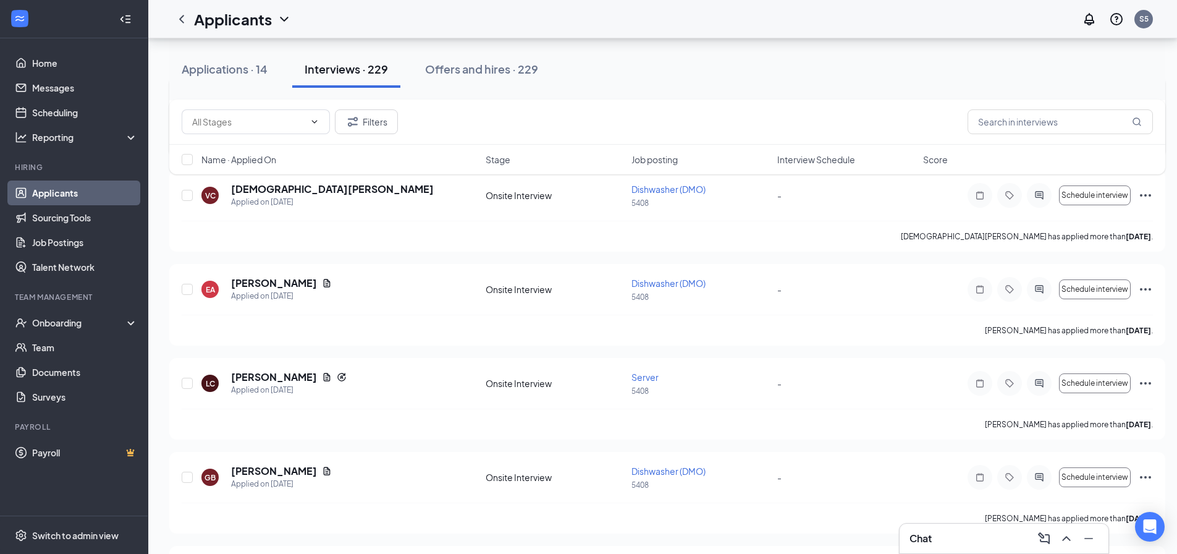
scroll to position [4511, 0]
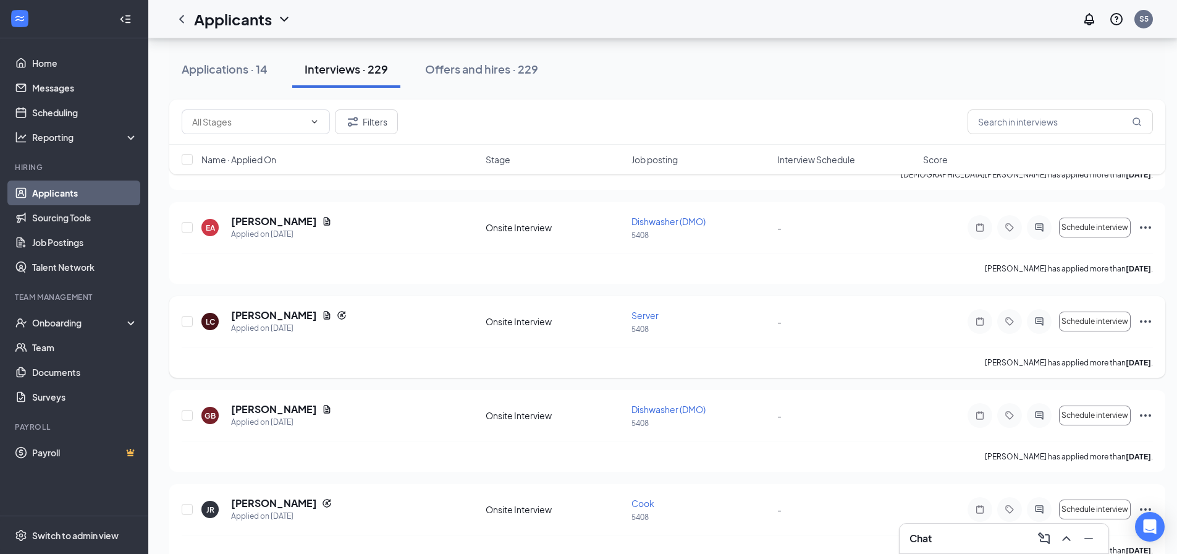
click at [1146, 325] on icon "Ellipses" at bounding box center [1145, 321] width 15 height 15
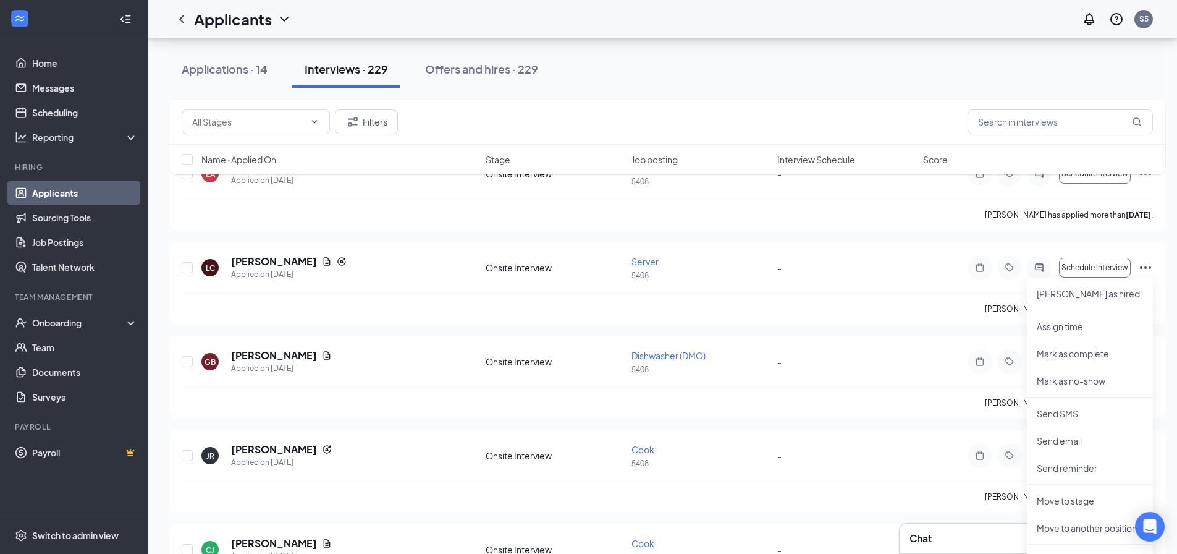
scroll to position [4758, 0]
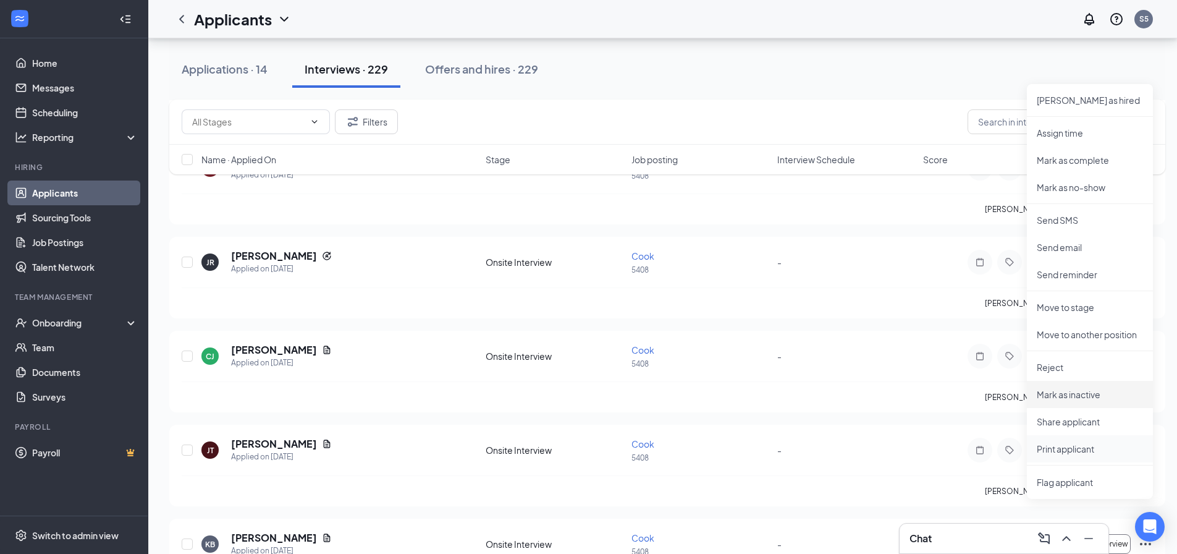
click at [1068, 444] on p "Print applicant" at bounding box center [1090, 448] width 106 height 12
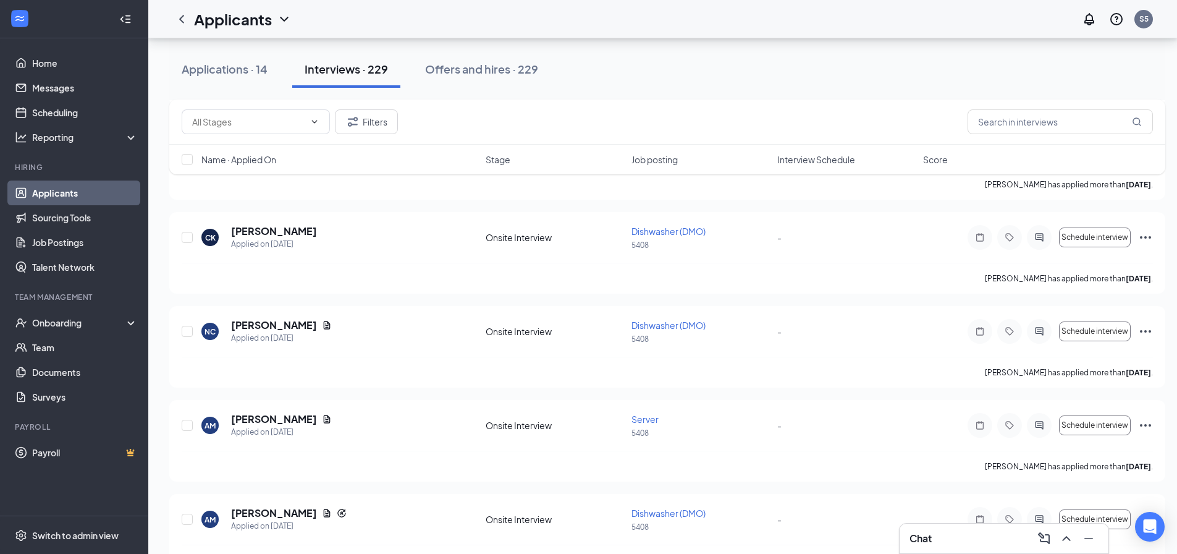
scroll to position [5376, 0]
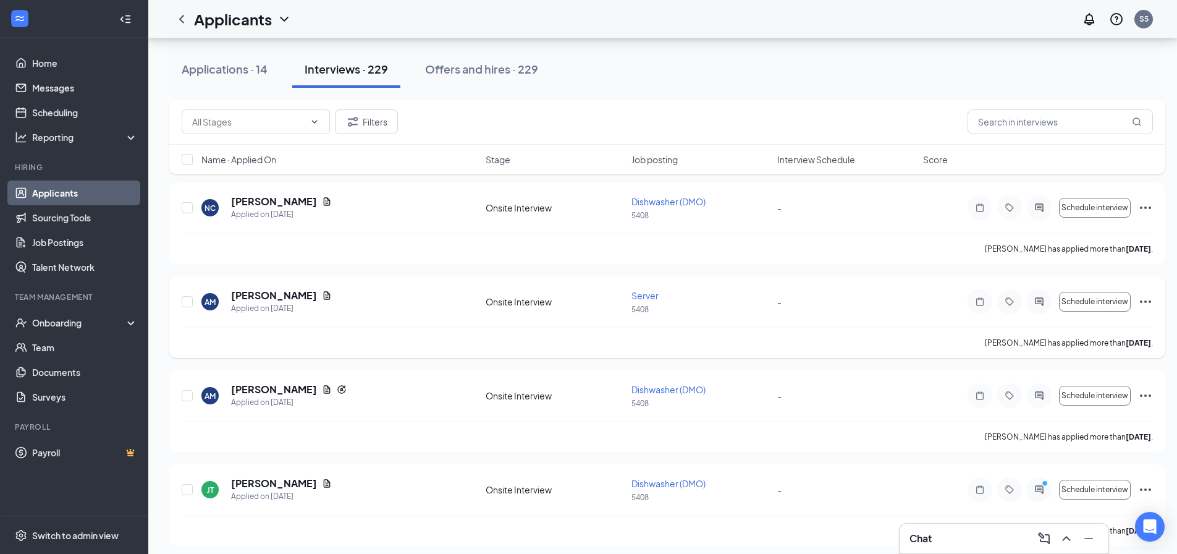
click at [1144, 301] on icon "Ellipses" at bounding box center [1145, 301] width 15 height 15
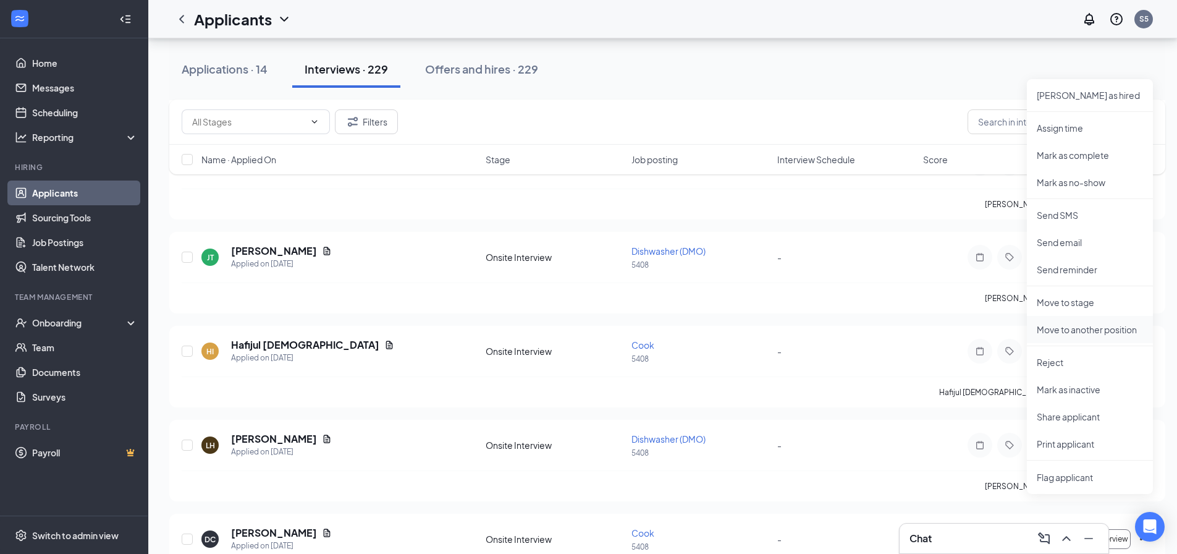
scroll to position [5623, 0]
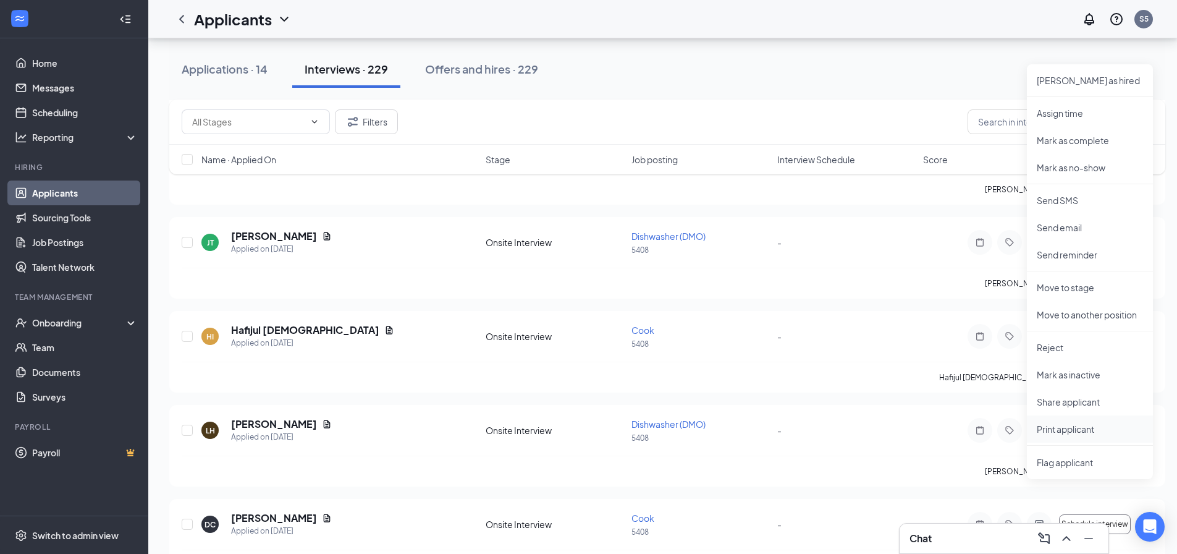
click at [1070, 428] on p "Print applicant" at bounding box center [1090, 429] width 106 height 12
